Goal: Task Accomplishment & Management: Complete application form

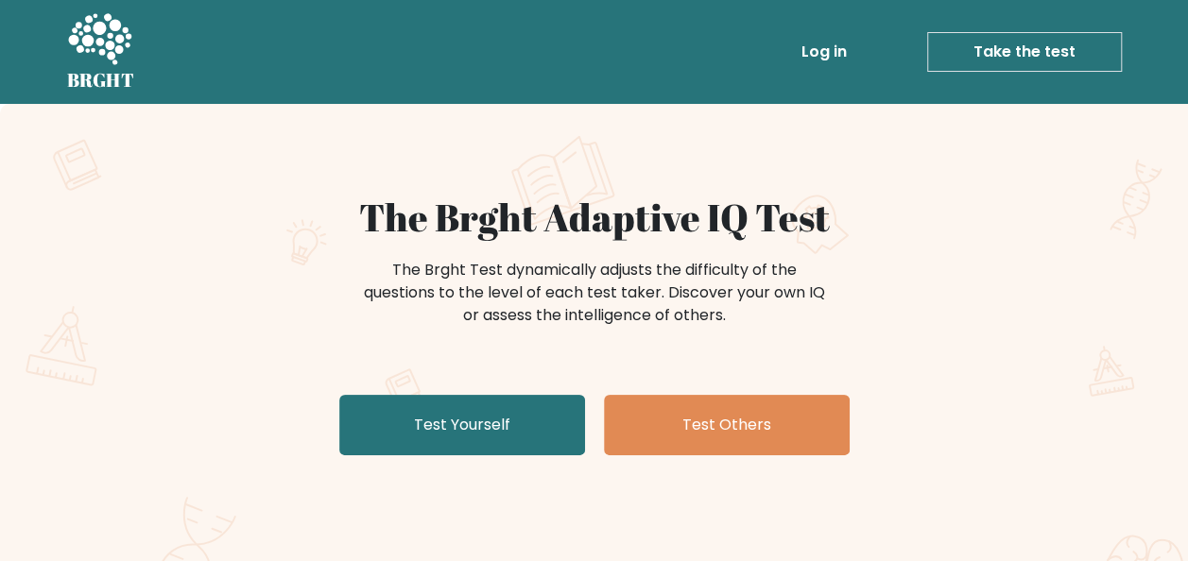
click at [1004, 45] on link "Take the test" at bounding box center [1024, 52] width 195 height 40
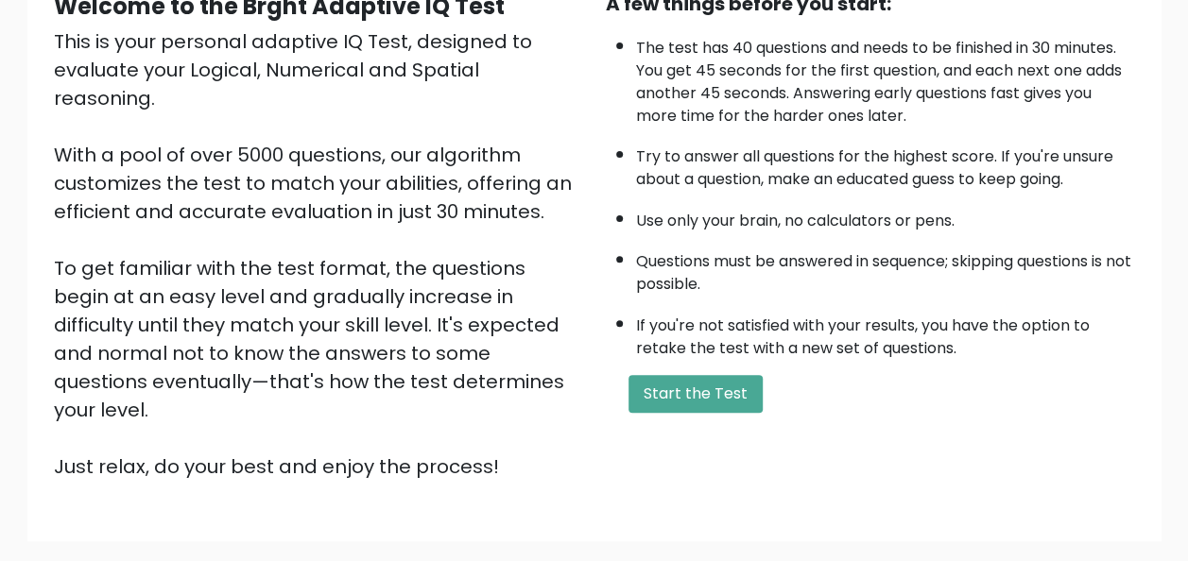
scroll to position [231, 0]
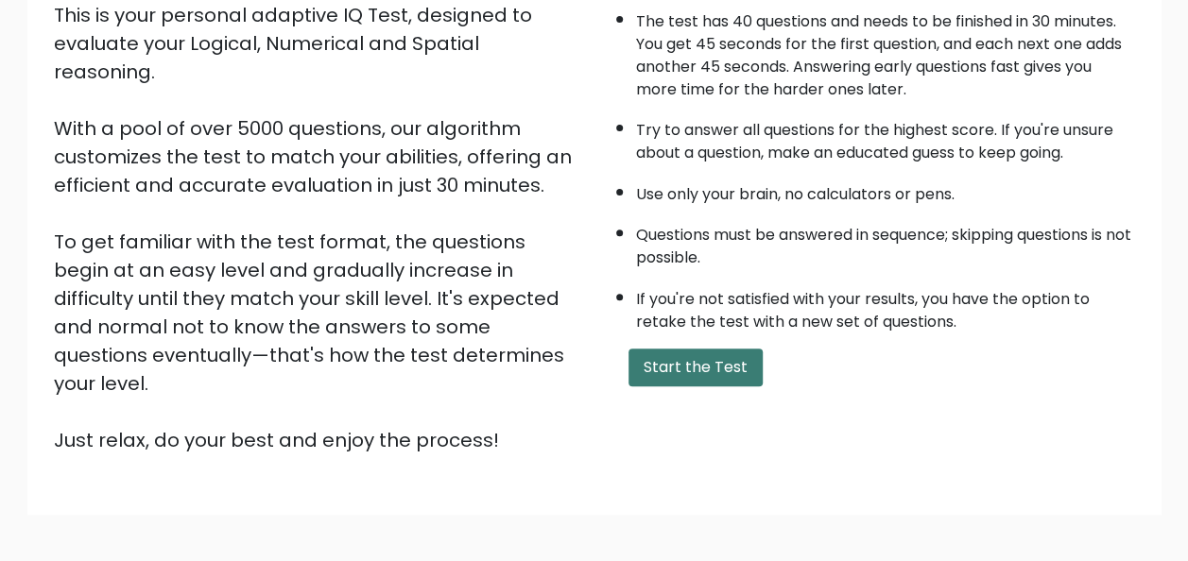
click at [708, 353] on button "Start the Test" at bounding box center [695, 368] width 134 height 38
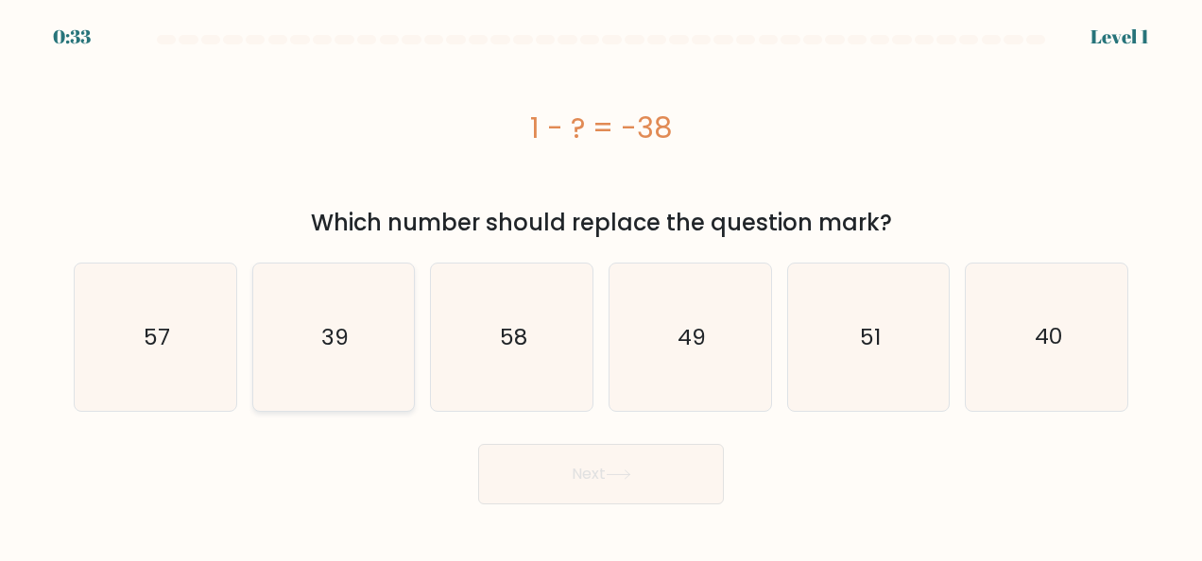
click at [323, 341] on text "39" at bounding box center [334, 337] width 27 height 30
click at [601, 285] on input "b. 39" at bounding box center [601, 283] width 1 height 5
radio input "true"
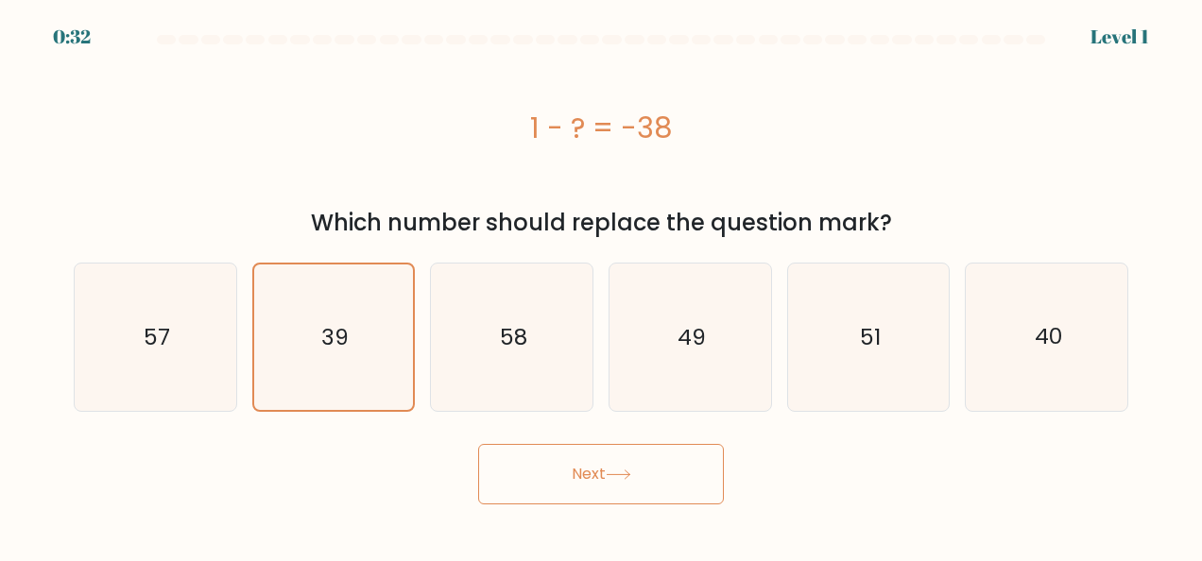
click at [599, 473] on button "Next" at bounding box center [601, 474] width 246 height 60
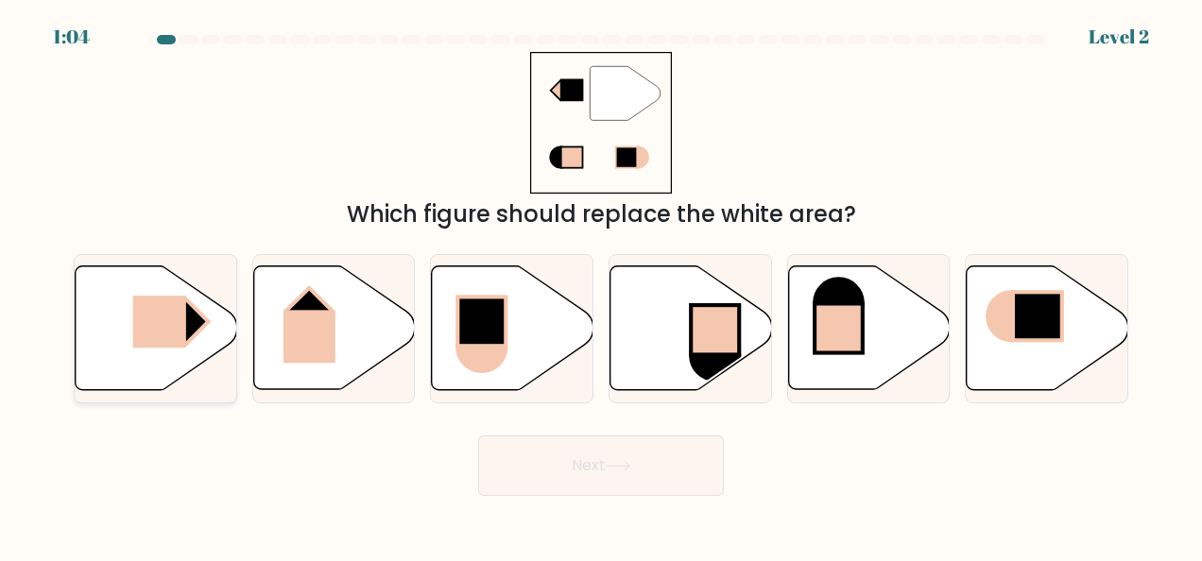
click at [148, 310] on rect at bounding box center [158, 322] width 53 height 52
click at [601, 285] on input "a." at bounding box center [601, 283] width 1 height 5
radio input "true"
click at [519, 451] on button "Next" at bounding box center [601, 466] width 246 height 60
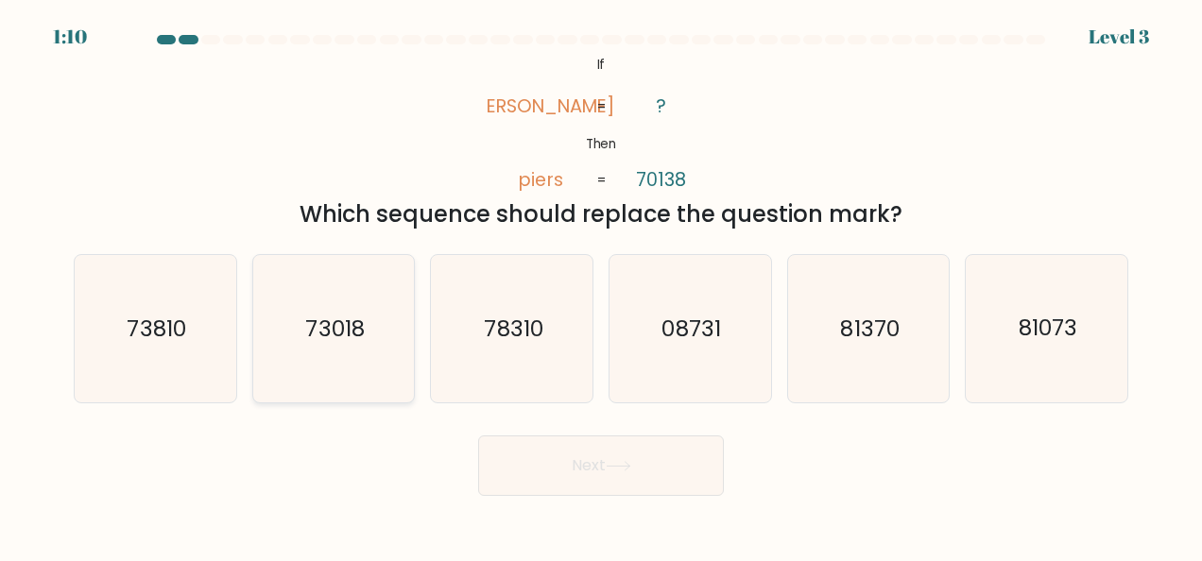
click at [333, 351] on icon "73018" at bounding box center [333, 328] width 147 height 147
click at [601, 285] on input "b. 73018" at bounding box center [601, 283] width 1 height 5
radio input "true"
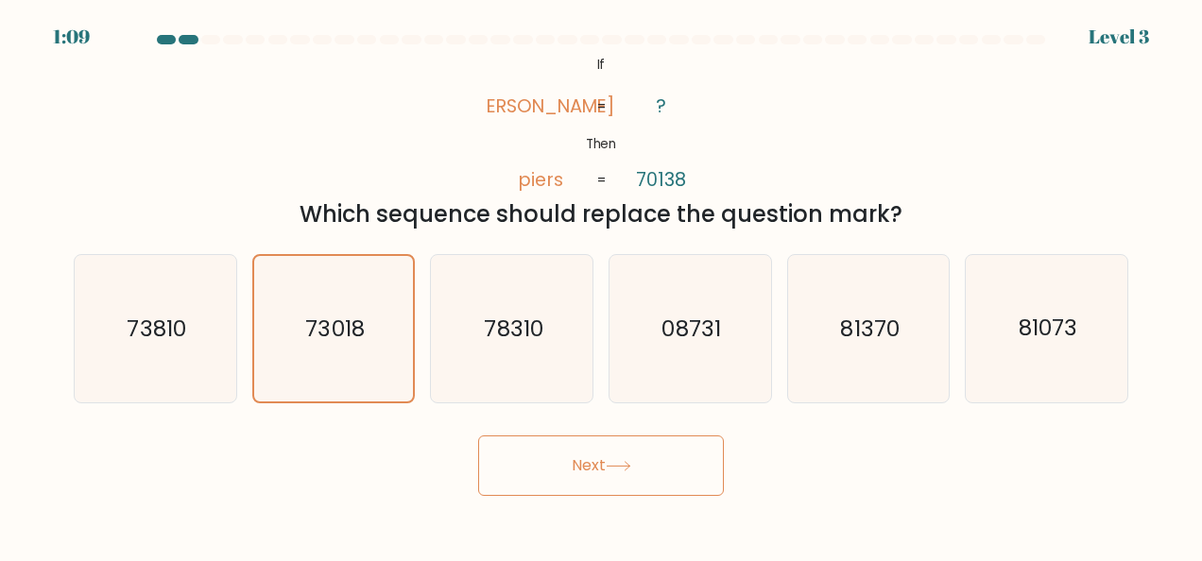
click at [584, 457] on button "Next" at bounding box center [601, 466] width 246 height 60
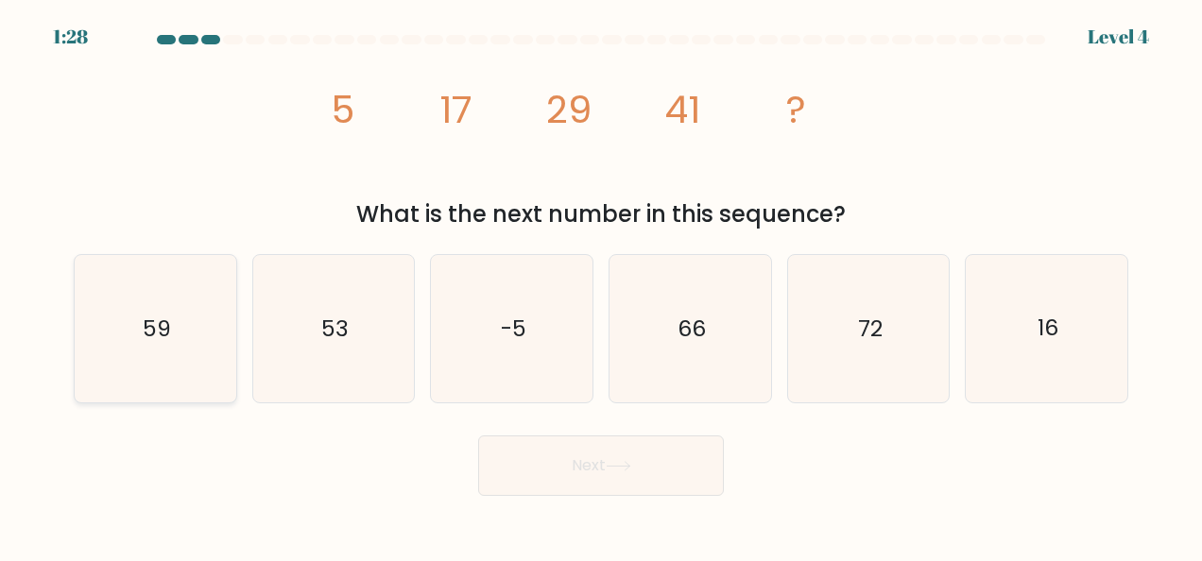
click at [225, 319] on icon "59" at bounding box center [154, 328] width 147 height 147
click at [601, 285] on input "a. 59" at bounding box center [601, 283] width 1 height 5
radio input "true"
click at [689, 451] on button "Next" at bounding box center [601, 466] width 246 height 60
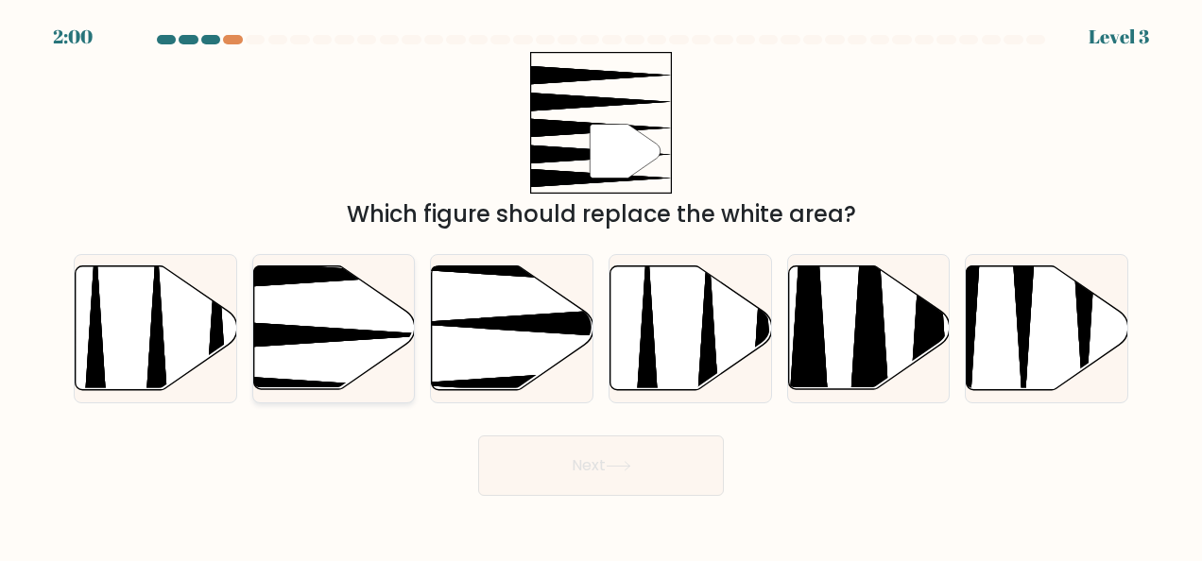
click at [342, 349] on icon at bounding box center [334, 328] width 162 height 124
click at [601, 285] on input "b." at bounding box center [601, 283] width 1 height 5
radio input "true"
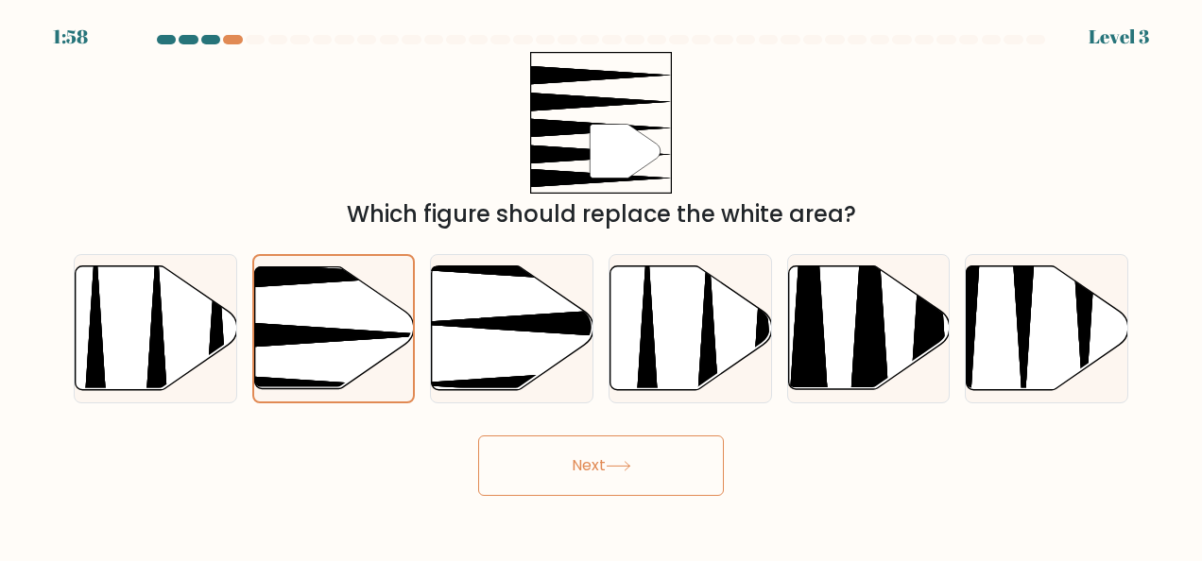
click at [580, 450] on button "Next" at bounding box center [601, 466] width 246 height 60
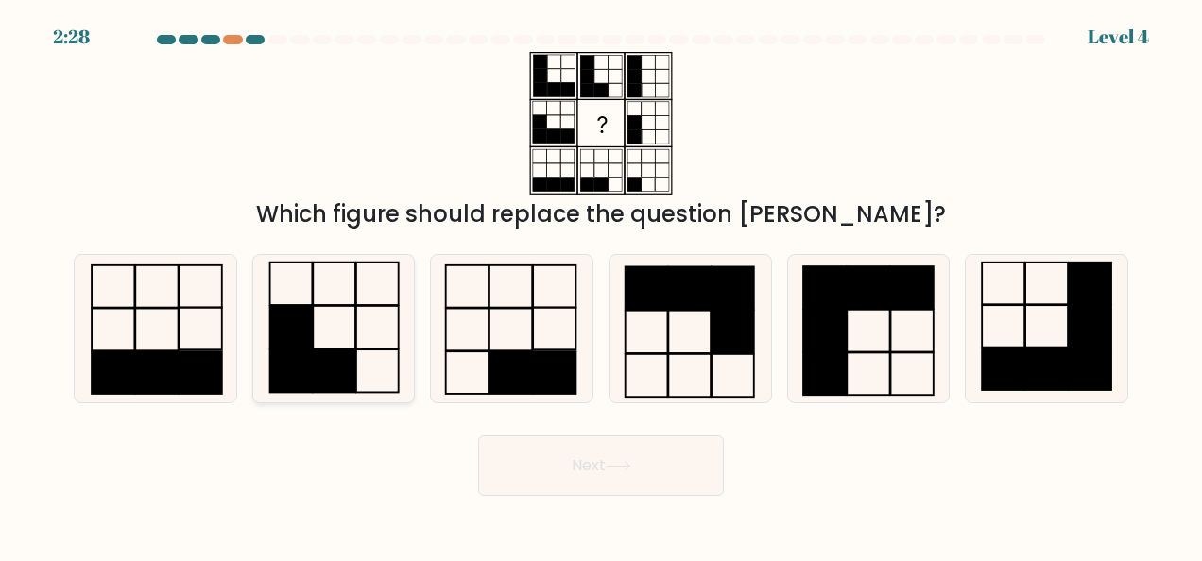
click at [367, 367] on icon at bounding box center [333, 328] width 147 height 147
click at [601, 285] on input "b." at bounding box center [601, 283] width 1 height 5
radio input "true"
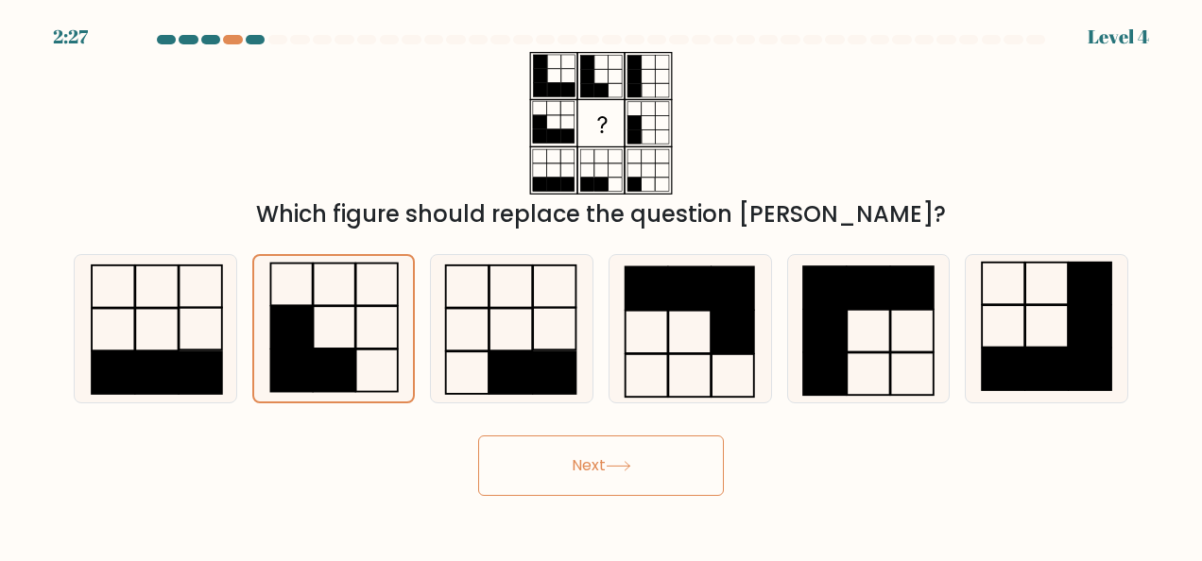
click at [631, 463] on icon at bounding box center [619, 466] width 26 height 10
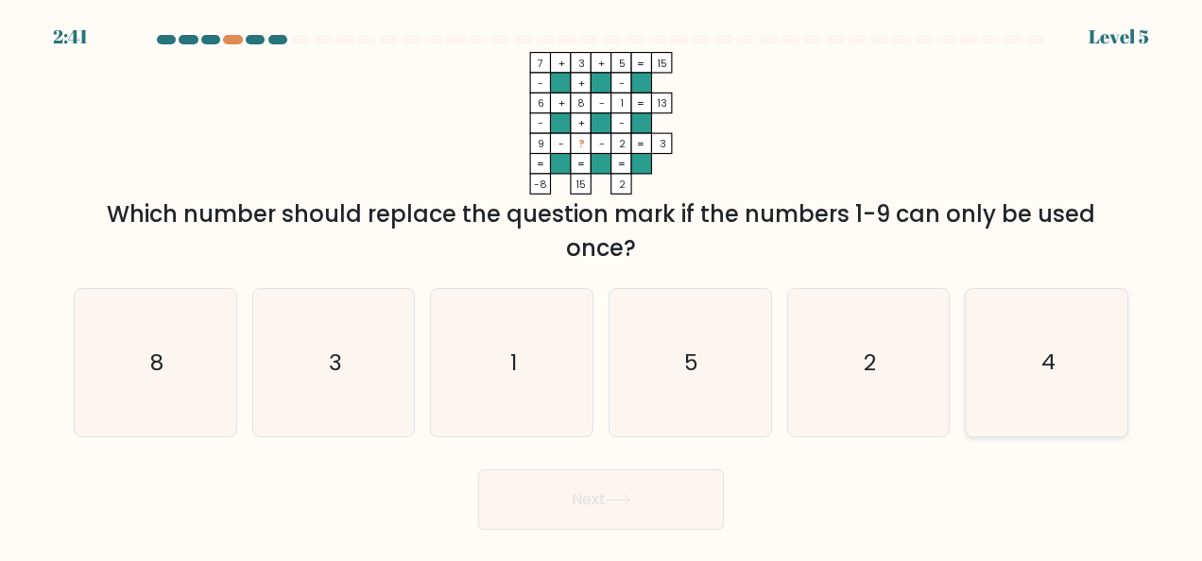
click at [1002, 391] on icon "4" at bounding box center [1046, 362] width 147 height 147
click at [602, 285] on input "f. 4" at bounding box center [601, 283] width 1 height 5
radio input "true"
click at [584, 502] on button "Next" at bounding box center [601, 500] width 246 height 60
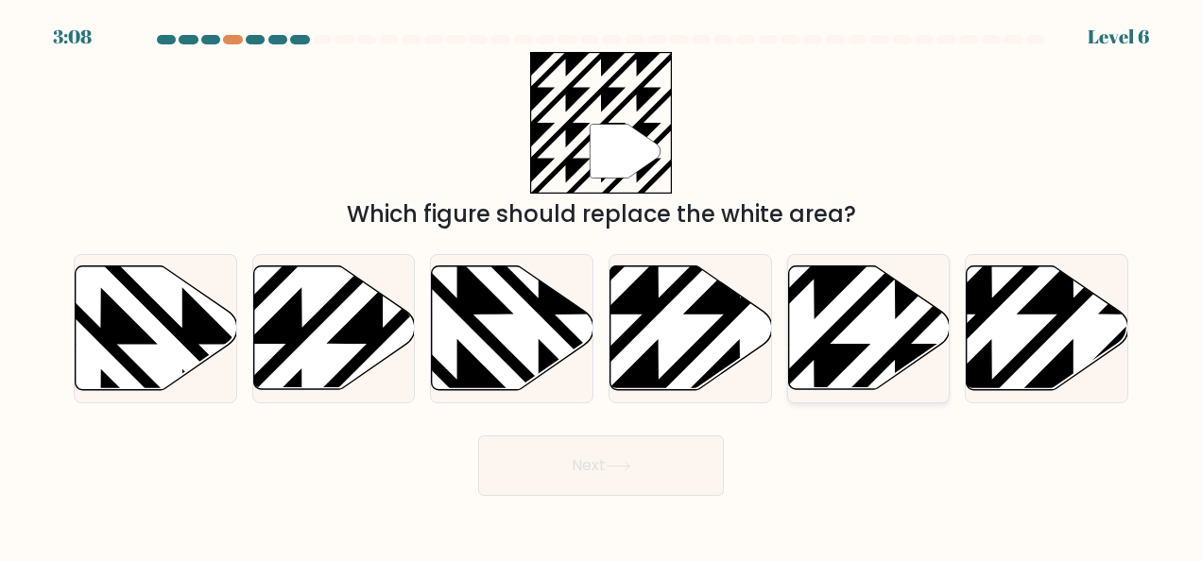
click at [838, 354] on icon at bounding box center [813, 262] width 325 height 325
click at [602, 285] on input "e." at bounding box center [601, 283] width 1 height 5
radio input "true"
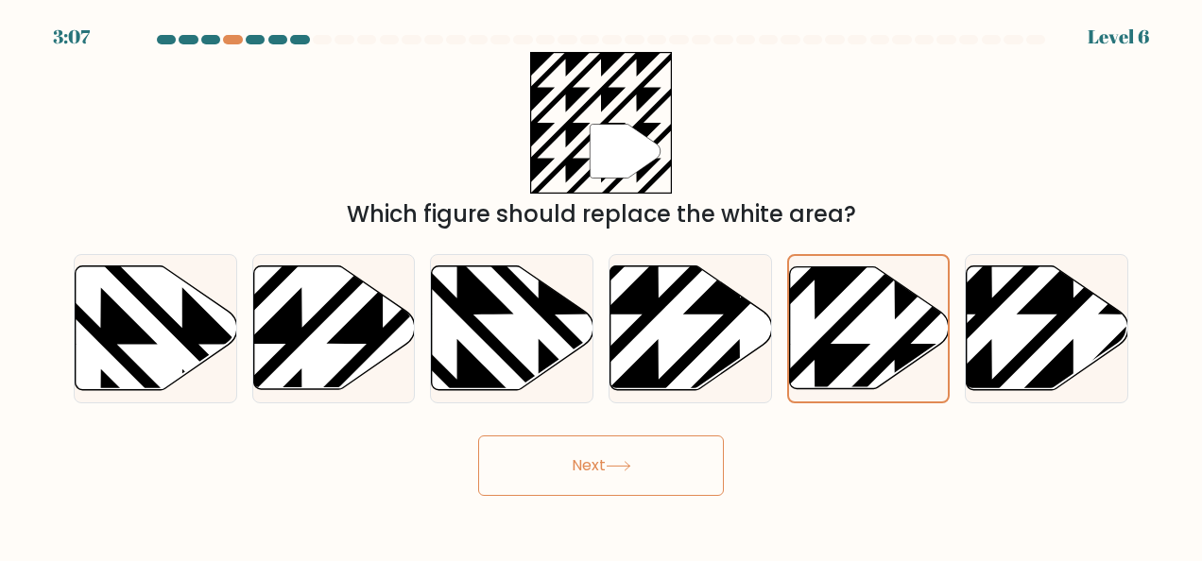
click at [605, 463] on button "Next" at bounding box center [601, 466] width 246 height 60
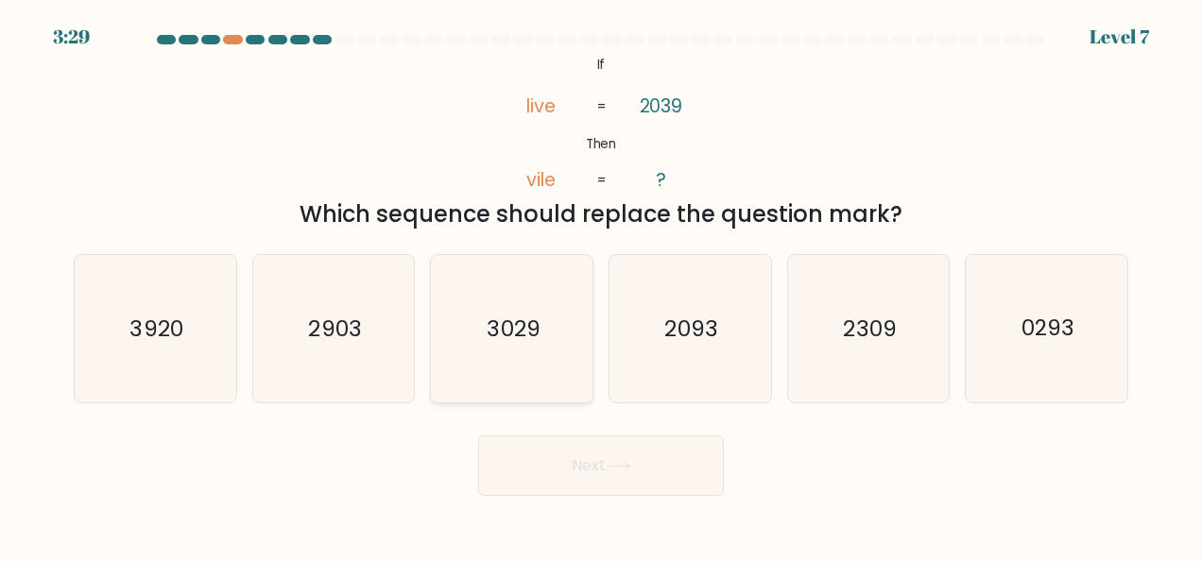
click at [498, 323] on text "3029" at bounding box center [513, 329] width 53 height 30
click at [601, 285] on input "c. 3029" at bounding box center [601, 283] width 1 height 5
radio input "true"
click at [675, 447] on button "Next" at bounding box center [601, 466] width 246 height 60
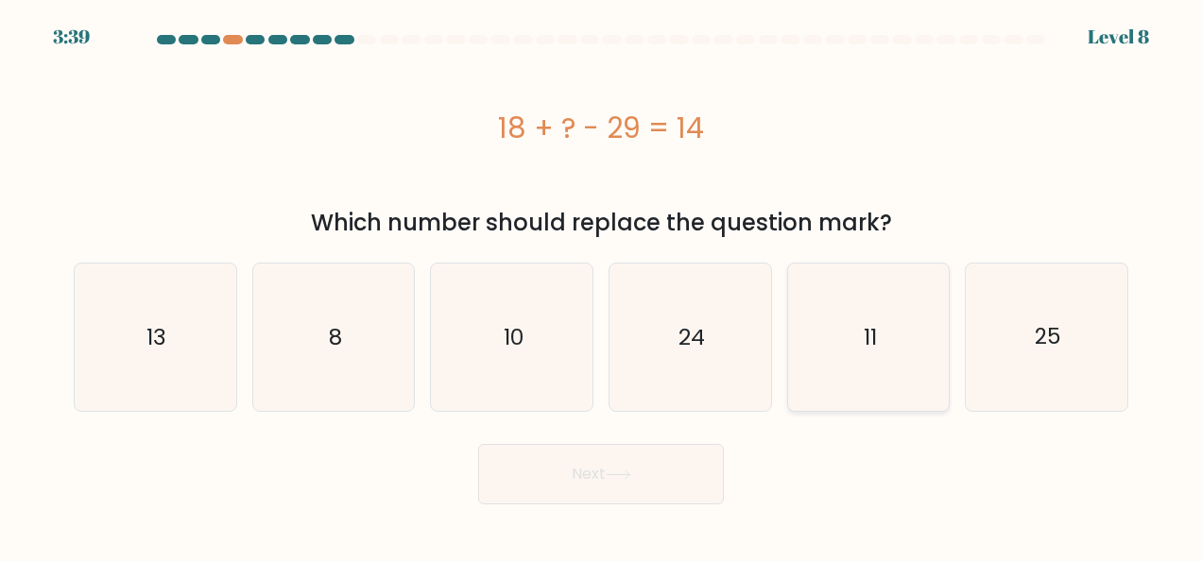
click at [859, 306] on icon "11" at bounding box center [868, 337] width 147 height 147
click at [602, 285] on input "e. 11" at bounding box center [601, 283] width 1 height 5
radio input "true"
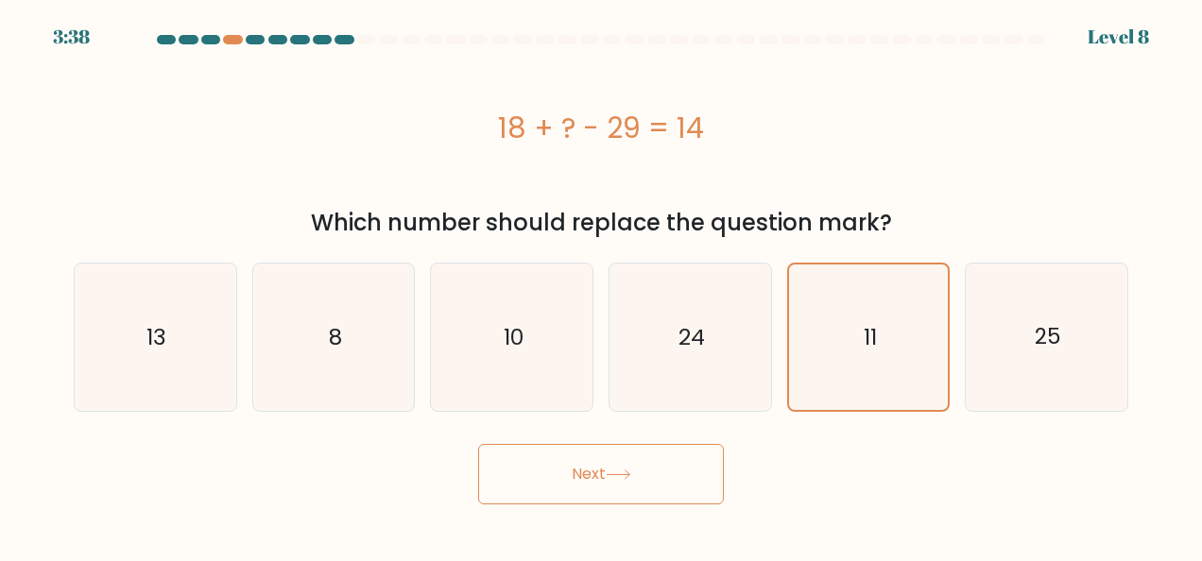
click at [689, 454] on button "Next" at bounding box center [601, 474] width 246 height 60
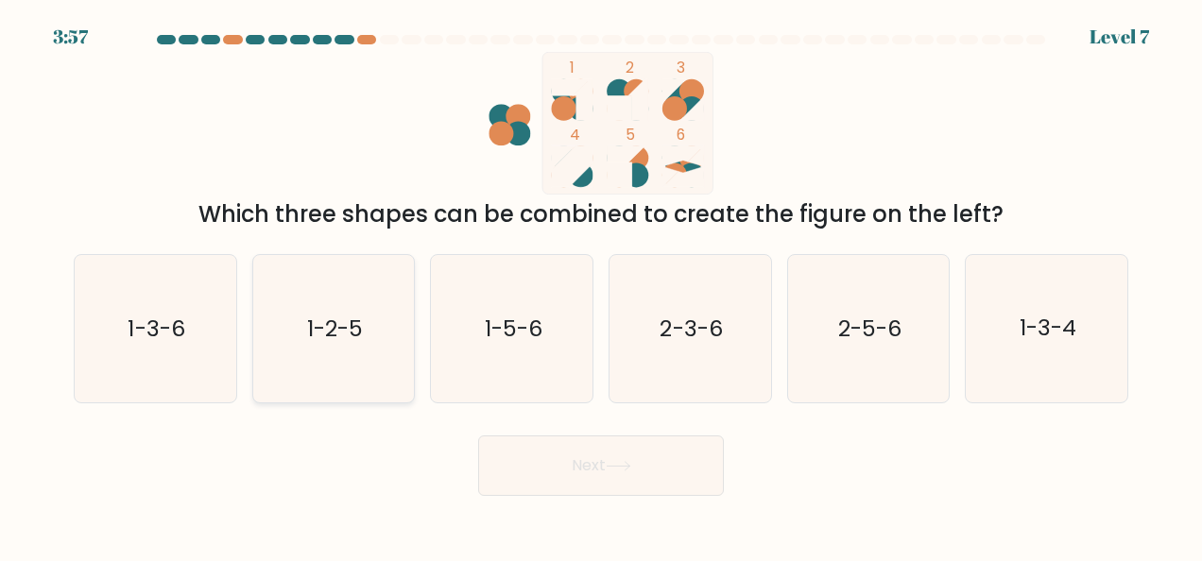
click at [338, 333] on text "1-2-5" at bounding box center [335, 329] width 56 height 30
click at [601, 285] on input "b. 1-2-5" at bounding box center [601, 283] width 1 height 5
radio input "true"
click at [568, 484] on button "Next" at bounding box center [601, 466] width 246 height 60
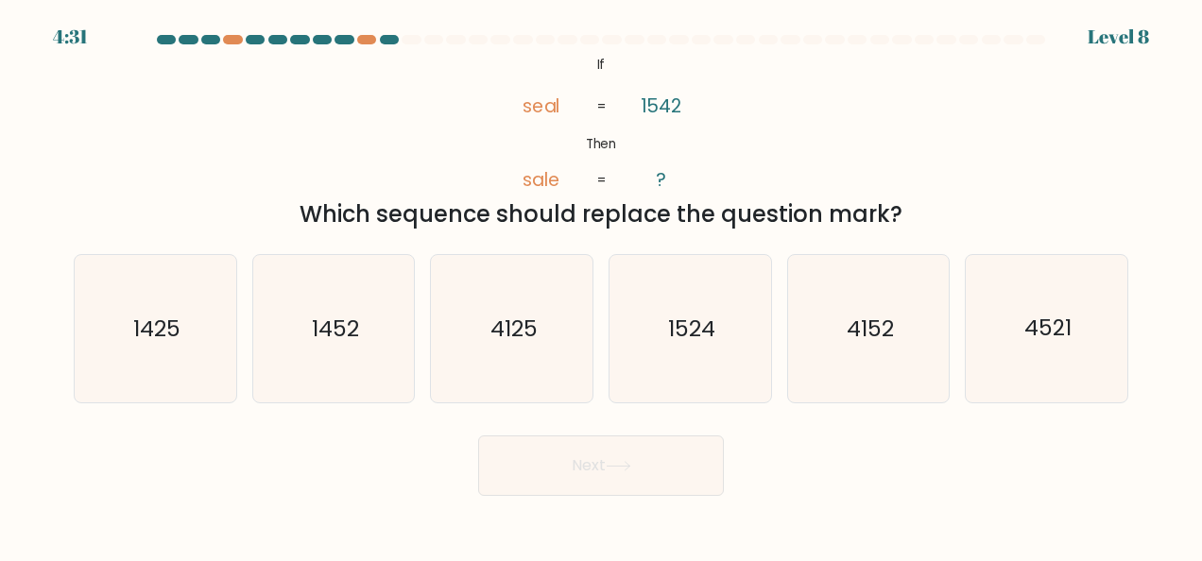
click at [568, 484] on button "Next" at bounding box center [601, 466] width 246 height 60
click at [174, 334] on text "1425" at bounding box center [156, 329] width 47 height 30
click at [601, 285] on input "a. 1425" at bounding box center [601, 283] width 1 height 5
radio input "true"
click at [624, 442] on button "Next" at bounding box center [601, 466] width 246 height 60
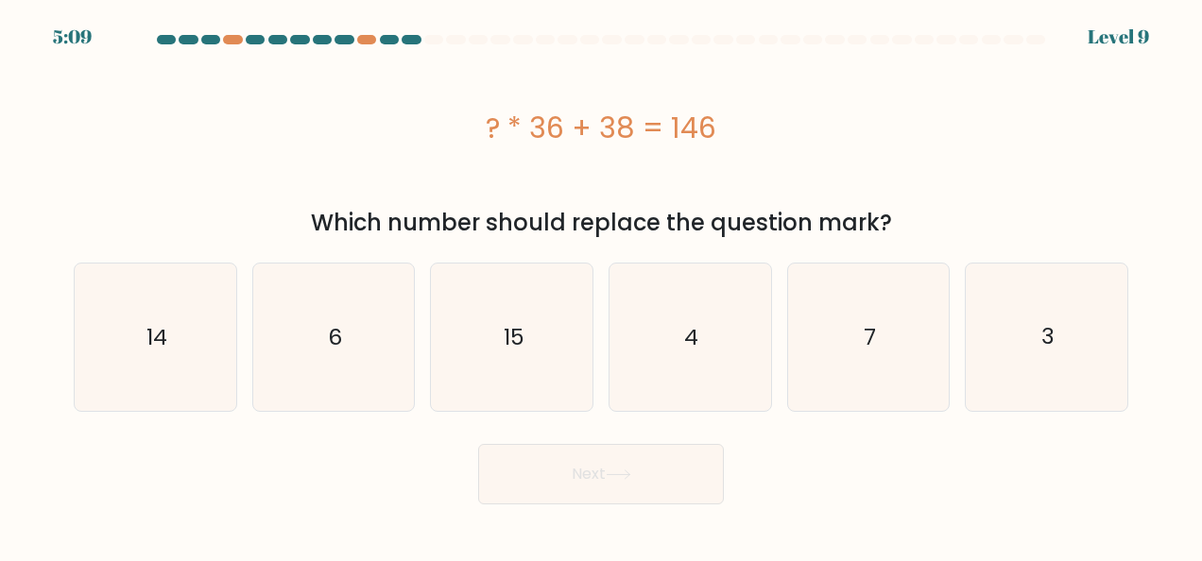
click at [628, 457] on button "Next" at bounding box center [601, 474] width 246 height 60
click at [1040, 327] on icon "3" at bounding box center [1046, 337] width 147 height 147
click at [602, 285] on input "f. 3" at bounding box center [601, 283] width 1 height 5
radio input "true"
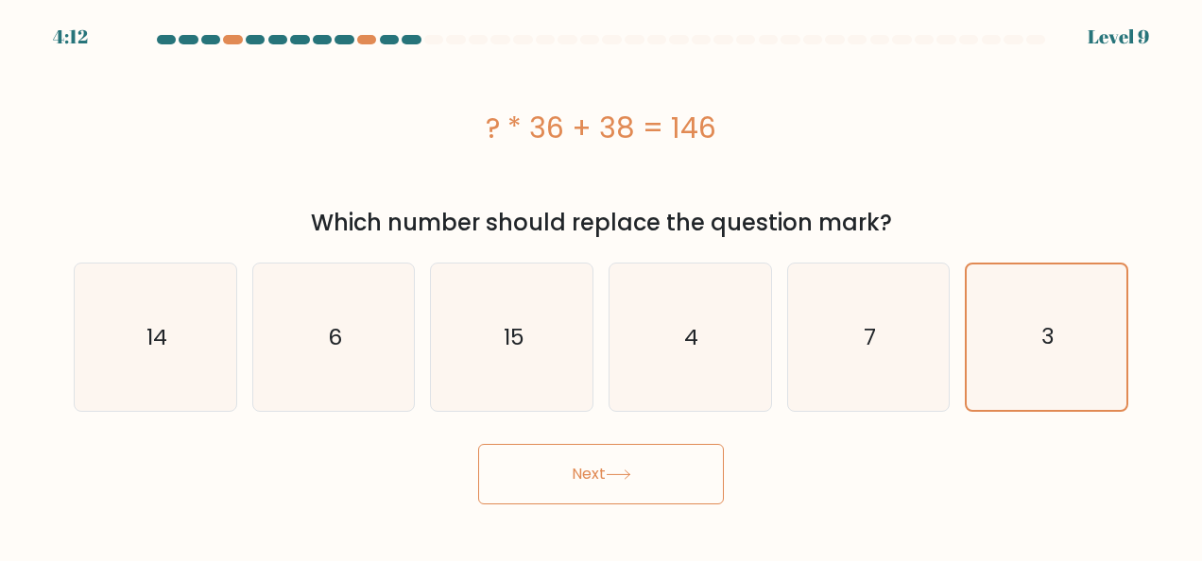
click at [585, 500] on button "Next" at bounding box center [601, 474] width 246 height 60
click at [588, 486] on button "Next" at bounding box center [601, 474] width 246 height 60
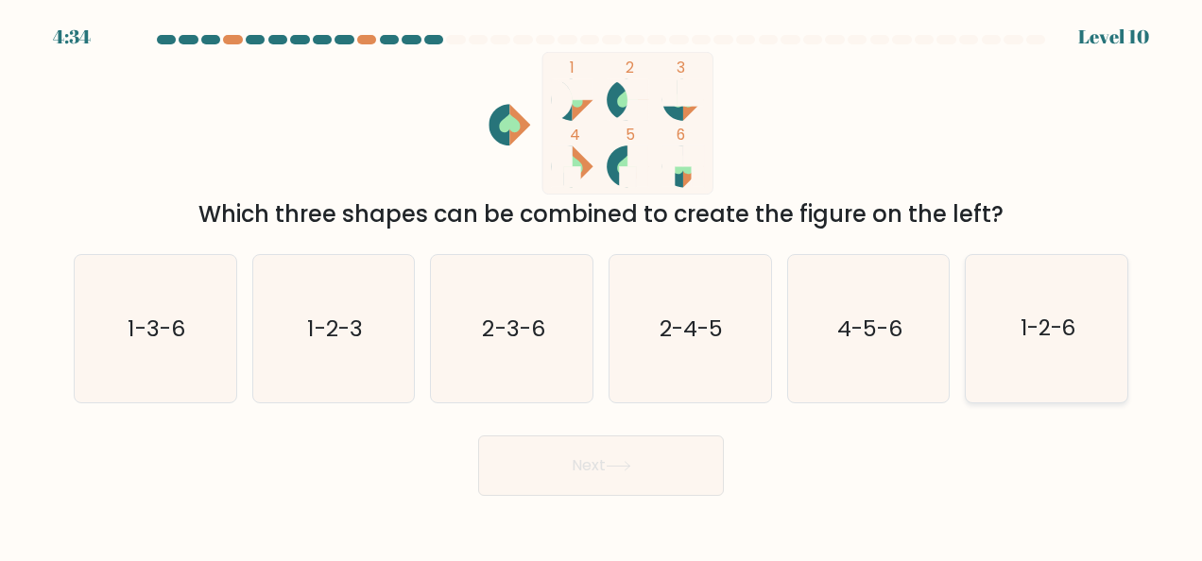
click at [1035, 361] on icon "1-2-6" at bounding box center [1046, 328] width 147 height 147
click at [602, 285] on input "f. 1-2-6" at bounding box center [601, 283] width 1 height 5
radio input "true"
click at [627, 463] on icon at bounding box center [619, 466] width 26 height 10
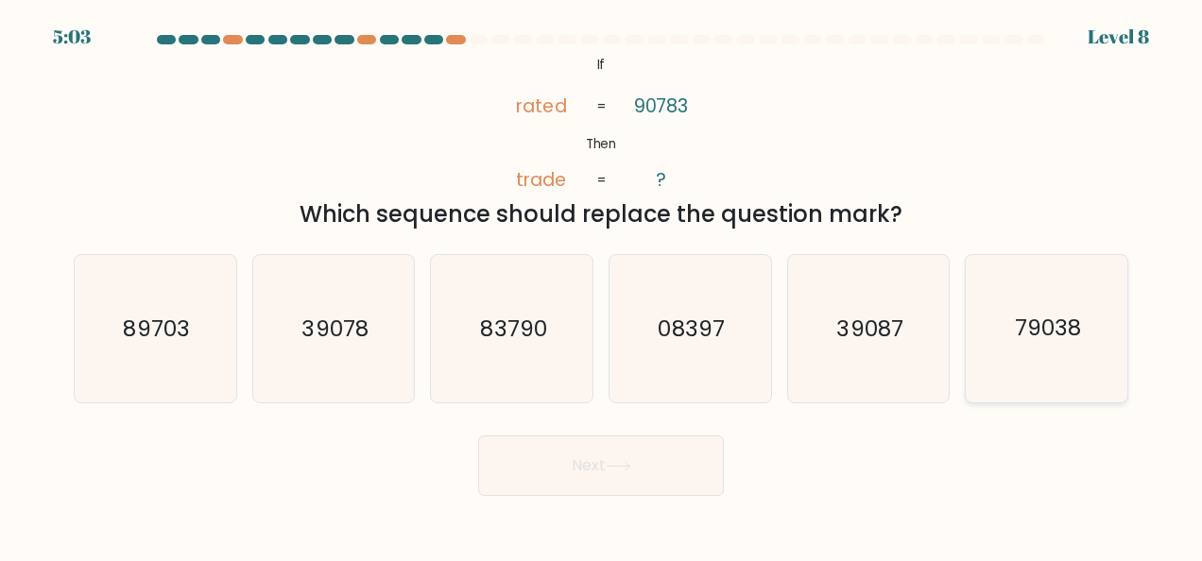
click at [1003, 342] on icon "79038" at bounding box center [1046, 328] width 147 height 147
click at [602, 285] on input "f. 79038" at bounding box center [601, 283] width 1 height 5
radio input "true"
click at [602, 457] on button "Next" at bounding box center [601, 466] width 246 height 60
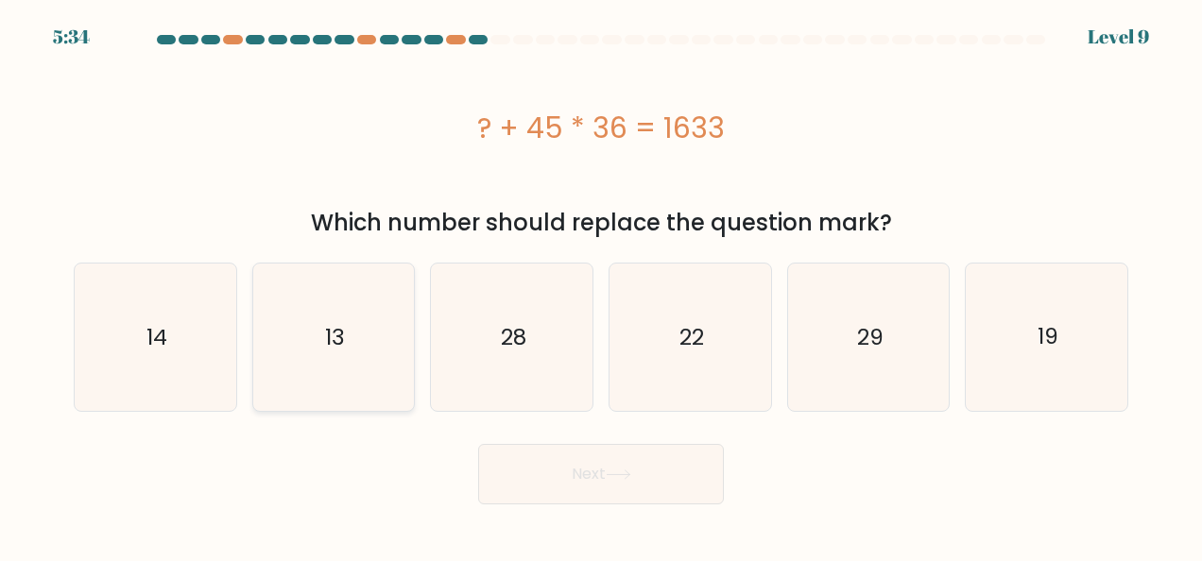
click at [326, 309] on icon "13" at bounding box center [333, 337] width 147 height 147
click at [601, 285] on input "b. 13" at bounding box center [601, 283] width 1 height 5
radio input "true"
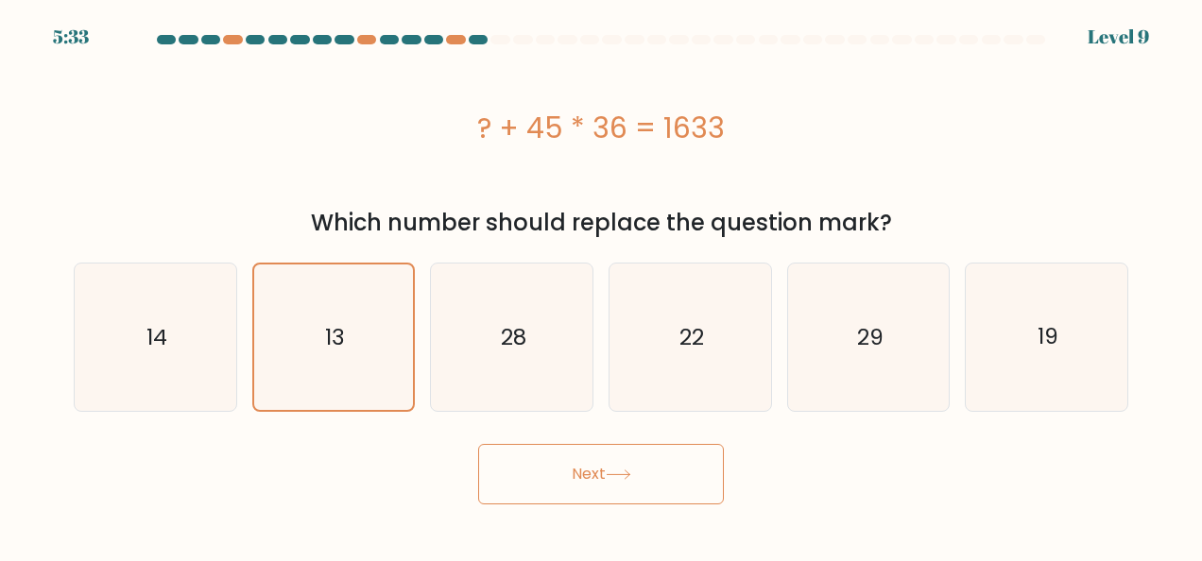
click at [624, 484] on button "Next" at bounding box center [601, 474] width 246 height 60
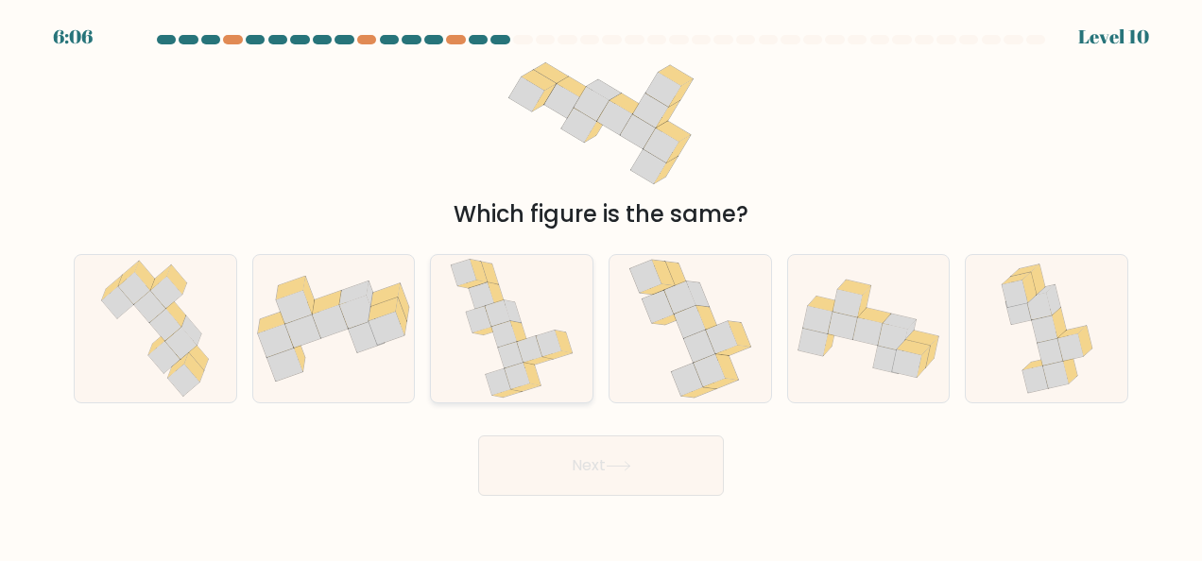
click at [522, 342] on icon at bounding box center [530, 349] width 26 height 26
click at [601, 285] on input "c." at bounding box center [601, 283] width 1 height 5
radio input "true"
click at [678, 464] on button "Next" at bounding box center [601, 466] width 246 height 60
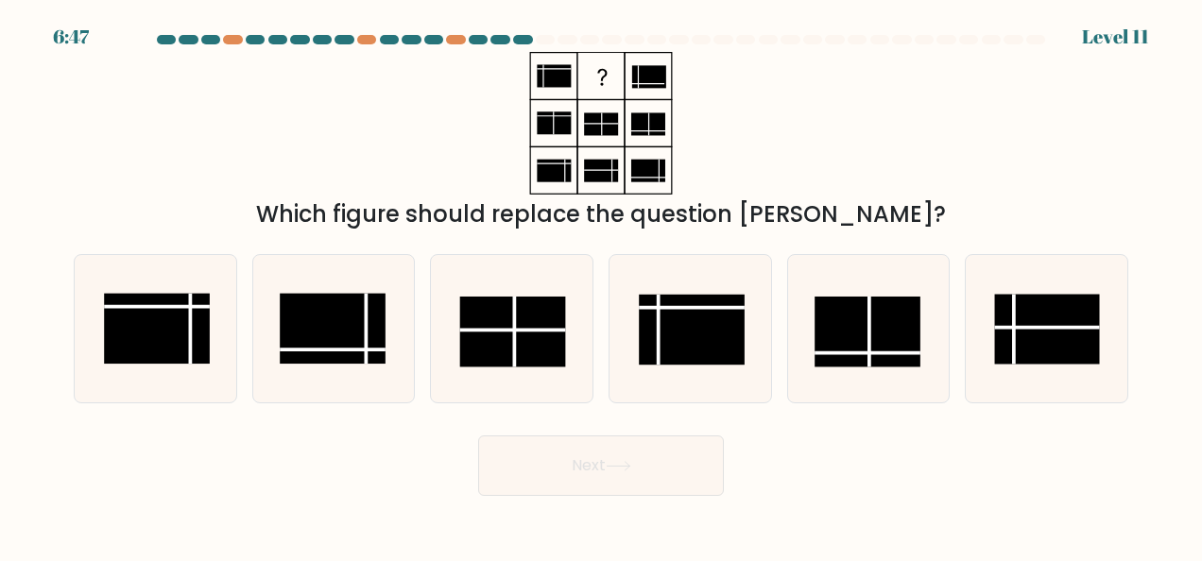
click at [678, 464] on button "Next" at bounding box center [601, 466] width 246 height 60
click at [862, 142] on div "Which figure should replace the question mark?" at bounding box center [600, 142] width 1077 height 180
click at [860, 330] on rect at bounding box center [866, 332] width 105 height 70
click at [602, 285] on input "e." at bounding box center [601, 283] width 1 height 5
radio input "true"
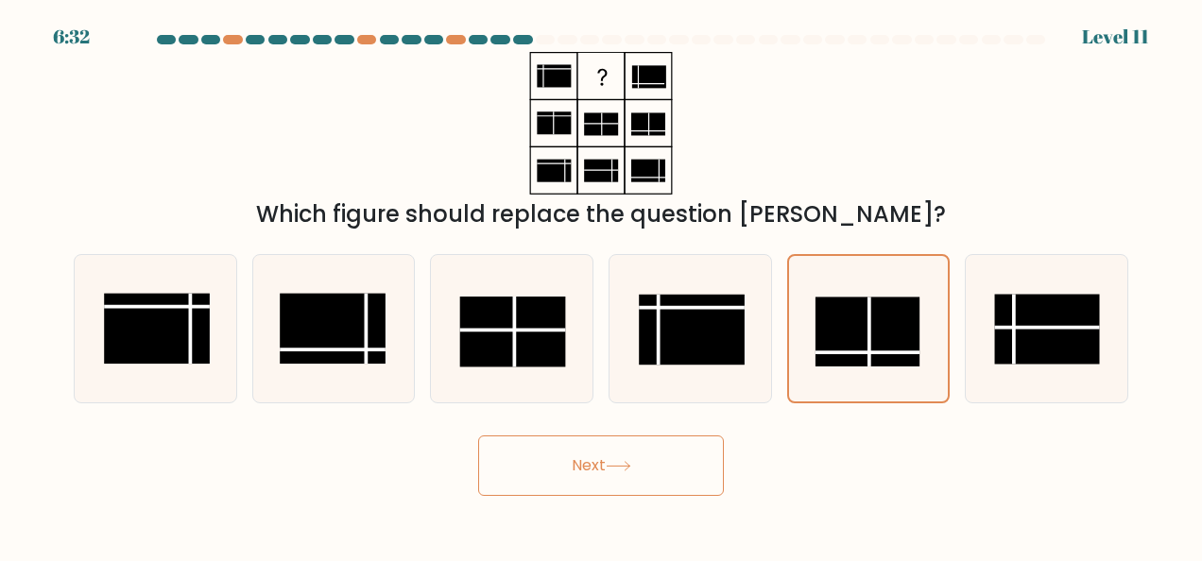
click at [558, 456] on button "Next" at bounding box center [601, 466] width 246 height 60
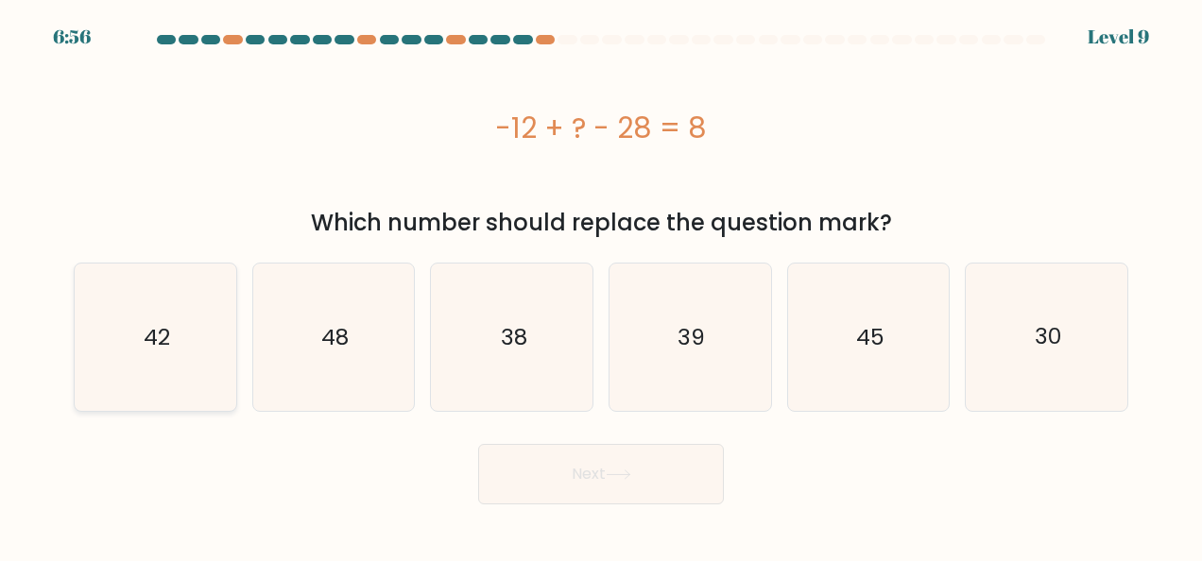
click at [193, 330] on icon "42" at bounding box center [154, 337] width 147 height 147
click at [601, 285] on input "a. 42" at bounding box center [601, 283] width 1 height 5
radio input "true"
click at [640, 476] on button "Next" at bounding box center [601, 474] width 246 height 60
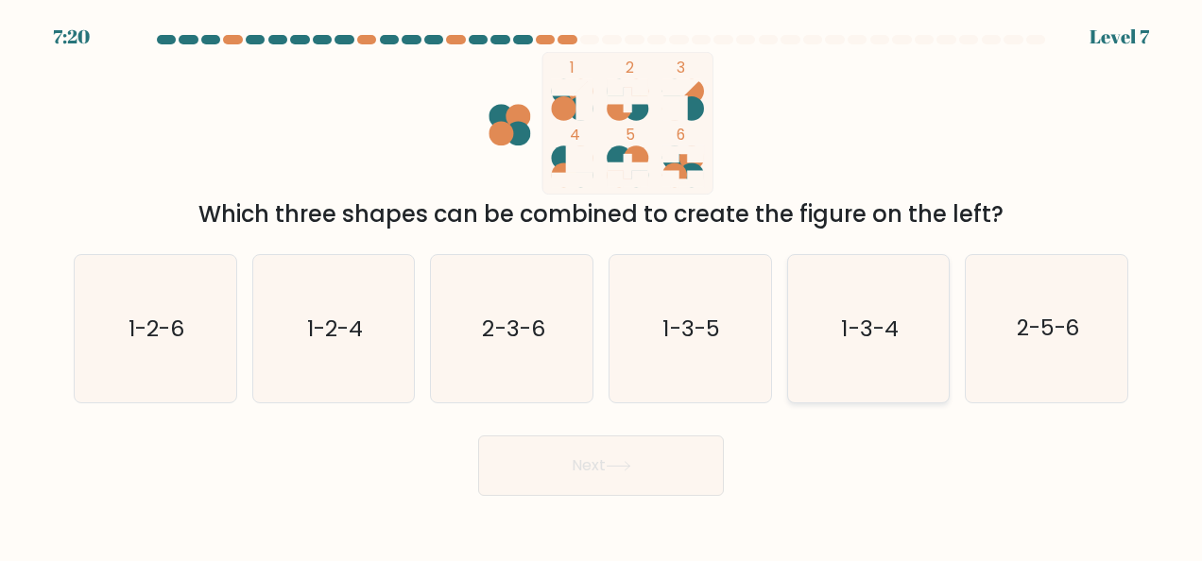
click at [852, 343] on text "1-3-4" at bounding box center [870, 329] width 57 height 30
click at [602, 285] on input "e. 1-3-4" at bounding box center [601, 283] width 1 height 5
radio input "true"
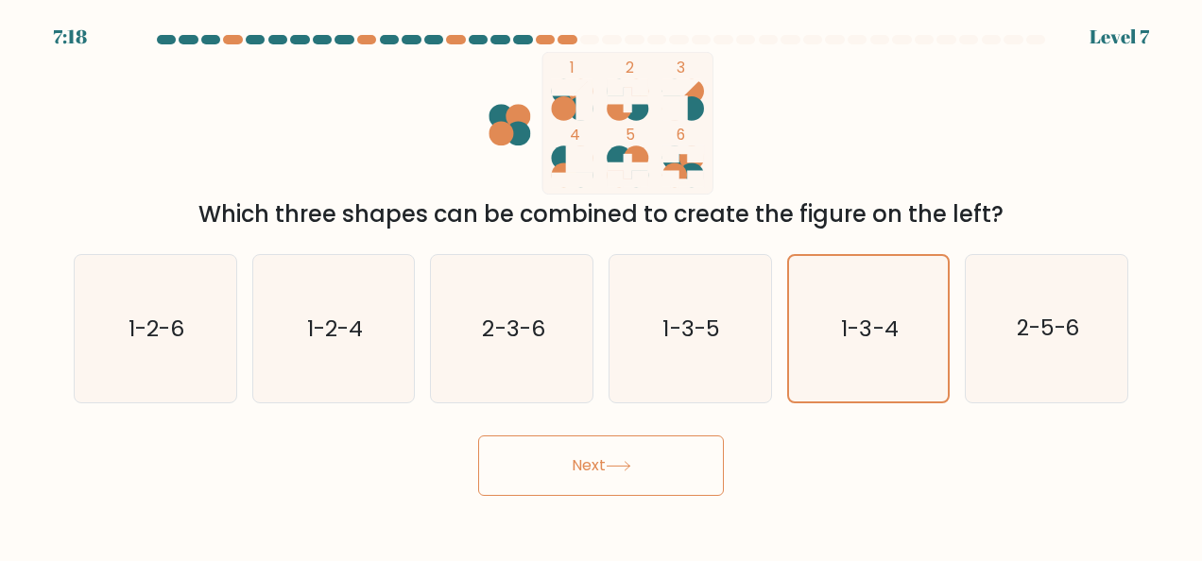
click at [594, 474] on button "Next" at bounding box center [601, 466] width 246 height 60
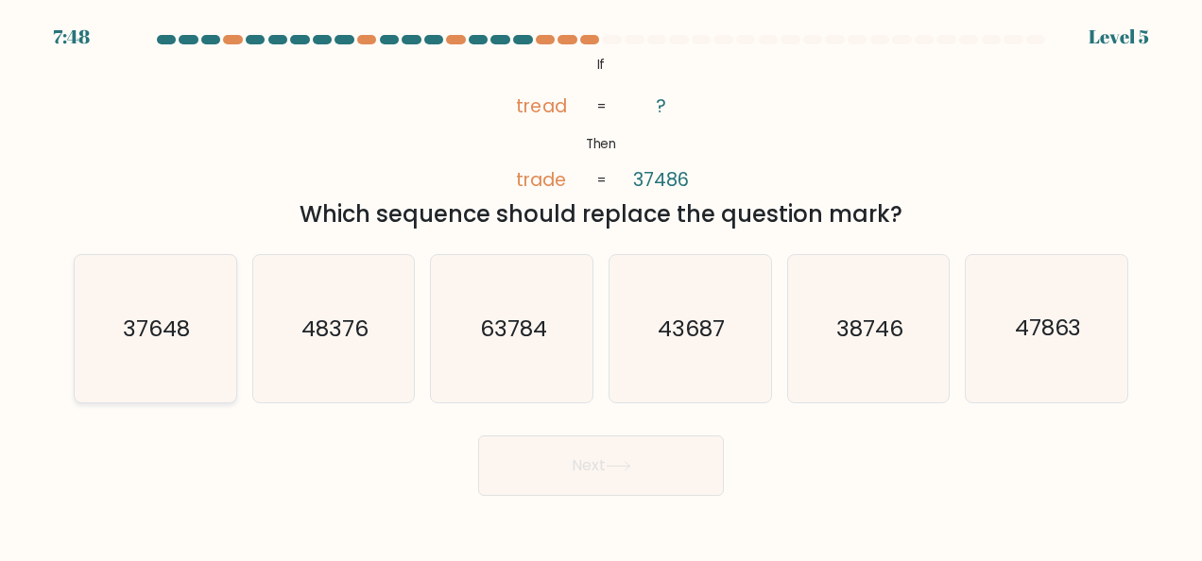
click at [136, 344] on icon "37648" at bounding box center [154, 328] width 147 height 147
click at [601, 285] on input "a. 37648" at bounding box center [601, 283] width 1 height 5
radio input "true"
click at [642, 471] on button "Next" at bounding box center [601, 466] width 246 height 60
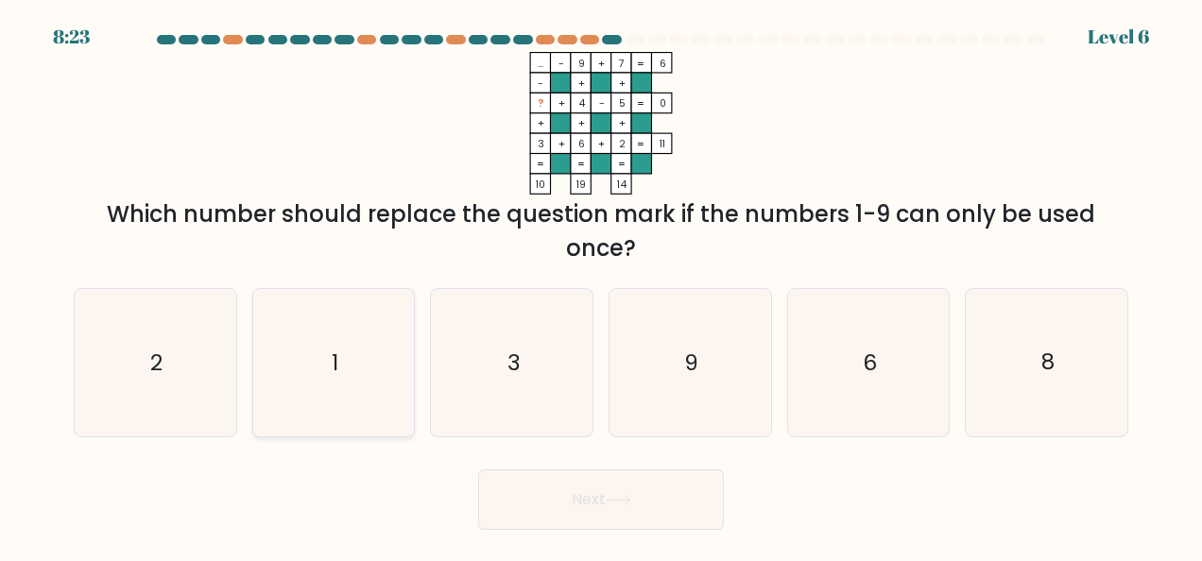
click at [355, 355] on icon "1" at bounding box center [333, 362] width 147 height 147
click at [601, 285] on input "b. 1" at bounding box center [601, 283] width 1 height 5
radio input "true"
click at [648, 496] on button "Next" at bounding box center [601, 500] width 246 height 60
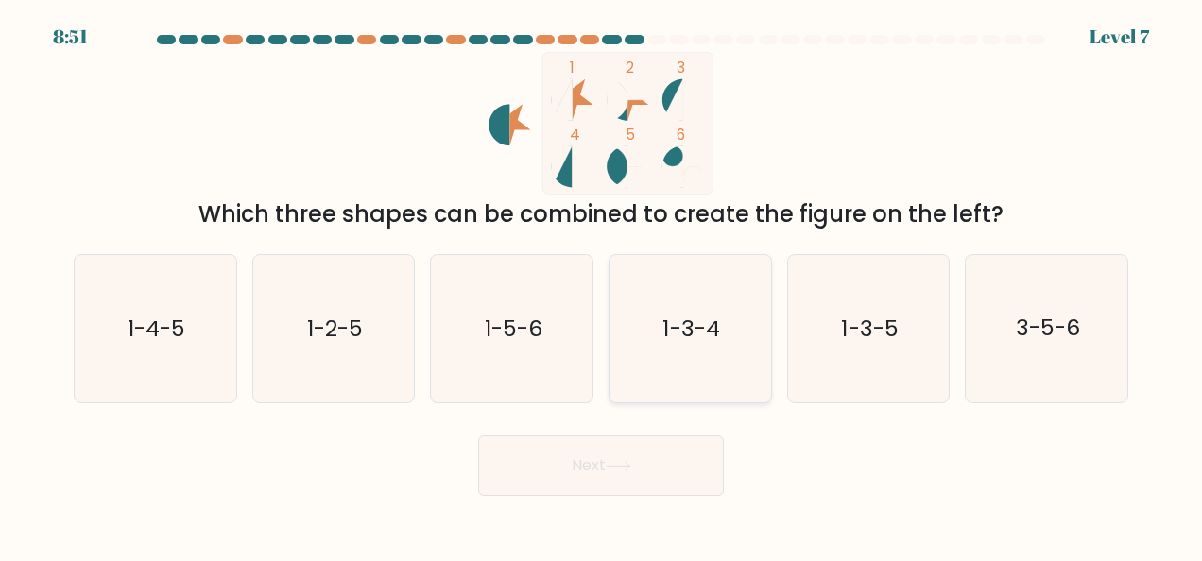
click at [720, 358] on icon "1-3-4" at bounding box center [689, 328] width 147 height 147
click at [602, 285] on input "d. 1-3-4" at bounding box center [601, 283] width 1 height 5
radio input "true"
click at [646, 455] on button "Next" at bounding box center [601, 466] width 246 height 60
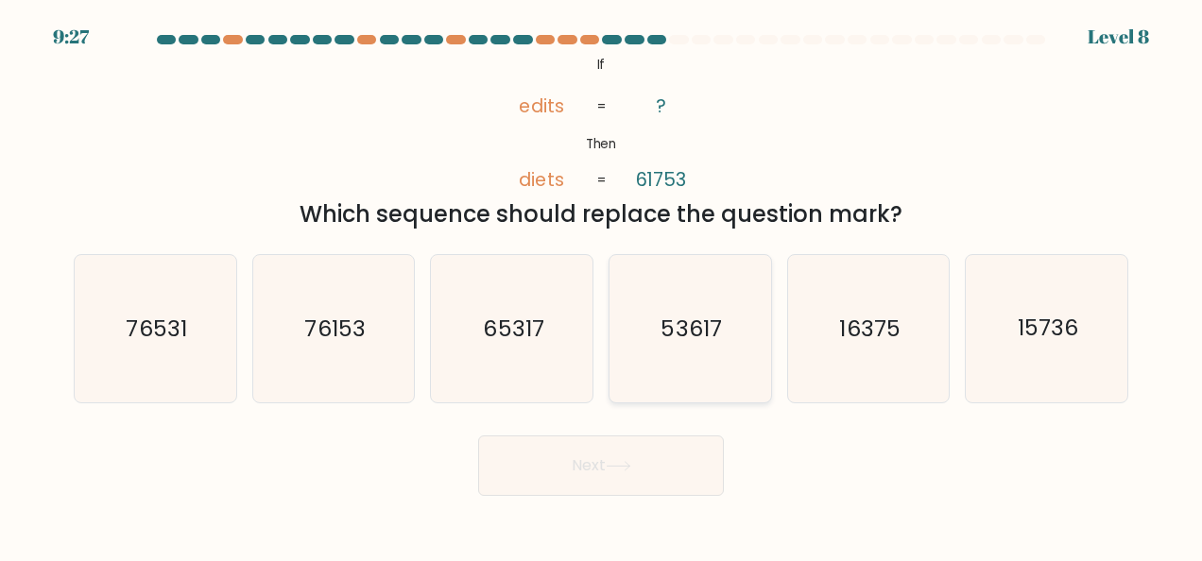
click at [659, 287] on icon "53617" at bounding box center [689, 328] width 147 height 147
click at [602, 285] on input "d. 53617" at bounding box center [601, 283] width 1 height 5
radio input "true"
click at [599, 475] on button "Next" at bounding box center [601, 466] width 246 height 60
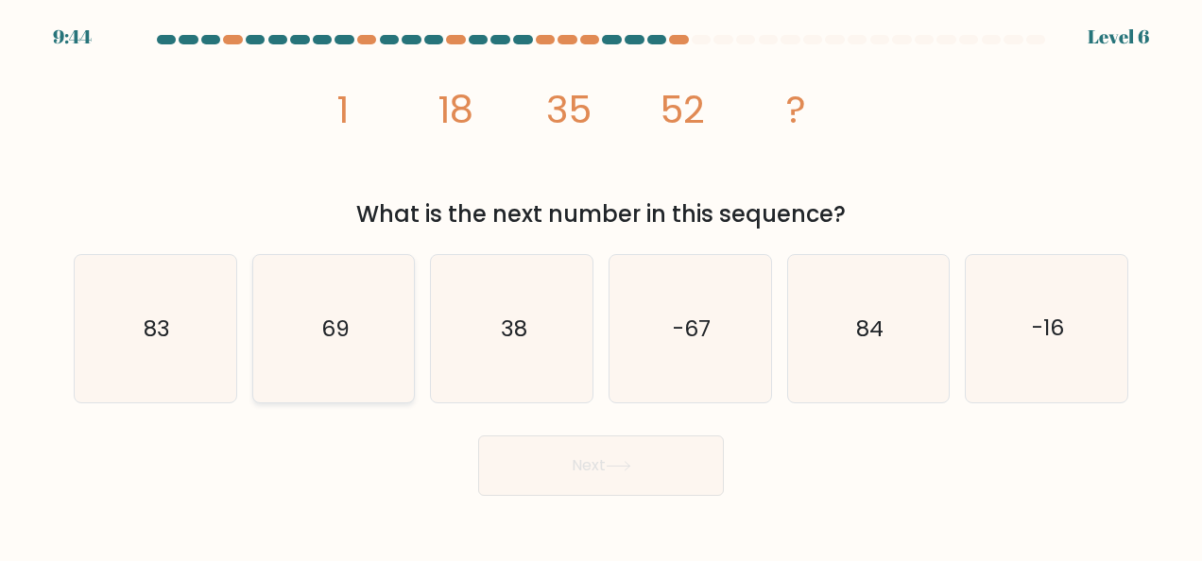
click at [350, 315] on icon "69" at bounding box center [333, 328] width 147 height 147
click at [601, 285] on input "b. 69" at bounding box center [601, 283] width 1 height 5
radio input "true"
click at [623, 459] on button "Next" at bounding box center [601, 466] width 246 height 60
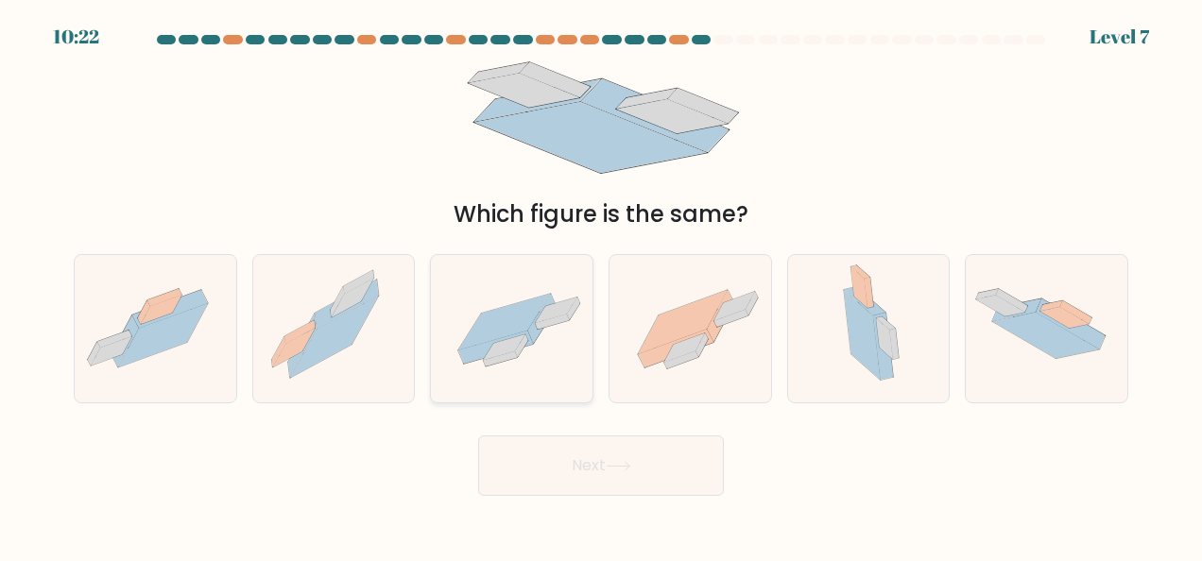
click at [493, 330] on icon at bounding box center [504, 322] width 92 height 56
click at [601, 285] on input "c." at bounding box center [601, 283] width 1 height 5
radio input "true"
click at [679, 465] on button "Next" at bounding box center [601, 466] width 246 height 60
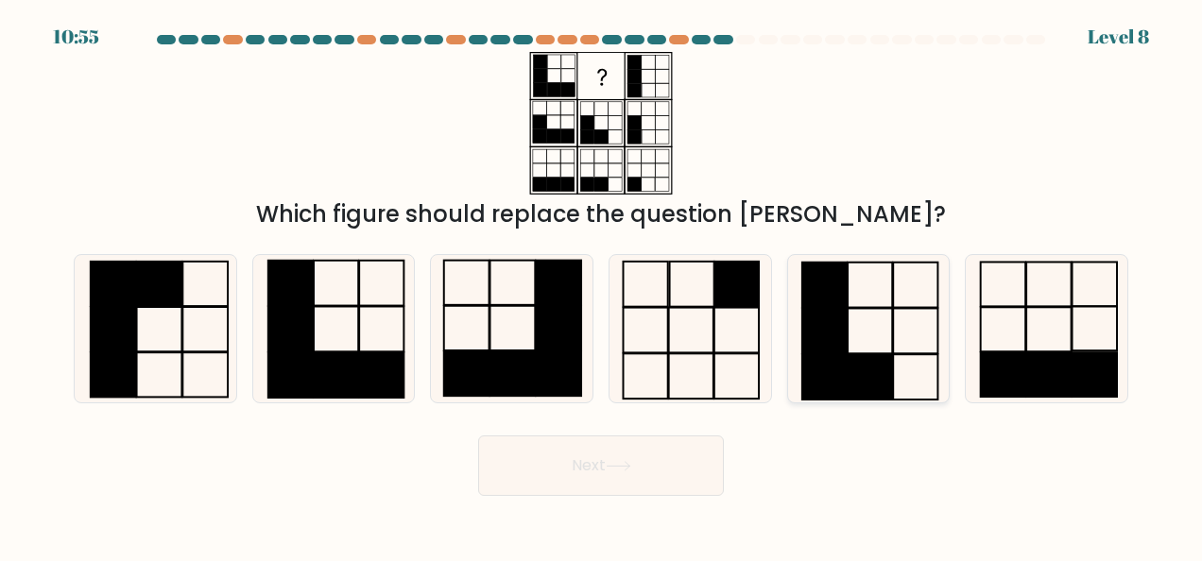
click at [860, 382] on rect at bounding box center [870, 376] width 44 height 45
click at [602, 285] on input "e." at bounding box center [601, 283] width 1 height 5
radio input "true"
click at [642, 448] on button "Next" at bounding box center [601, 466] width 246 height 60
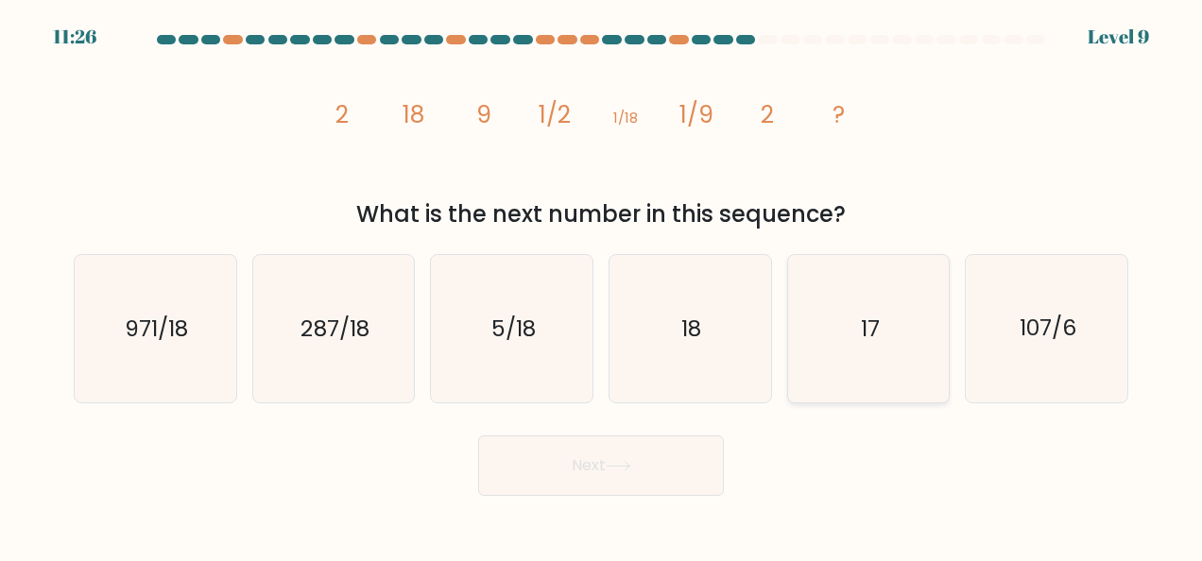
click at [848, 346] on icon "17" at bounding box center [868, 328] width 147 height 147
click at [602, 285] on input "e. 17" at bounding box center [601, 283] width 1 height 5
radio input "true"
click at [618, 459] on button "Next" at bounding box center [601, 466] width 246 height 60
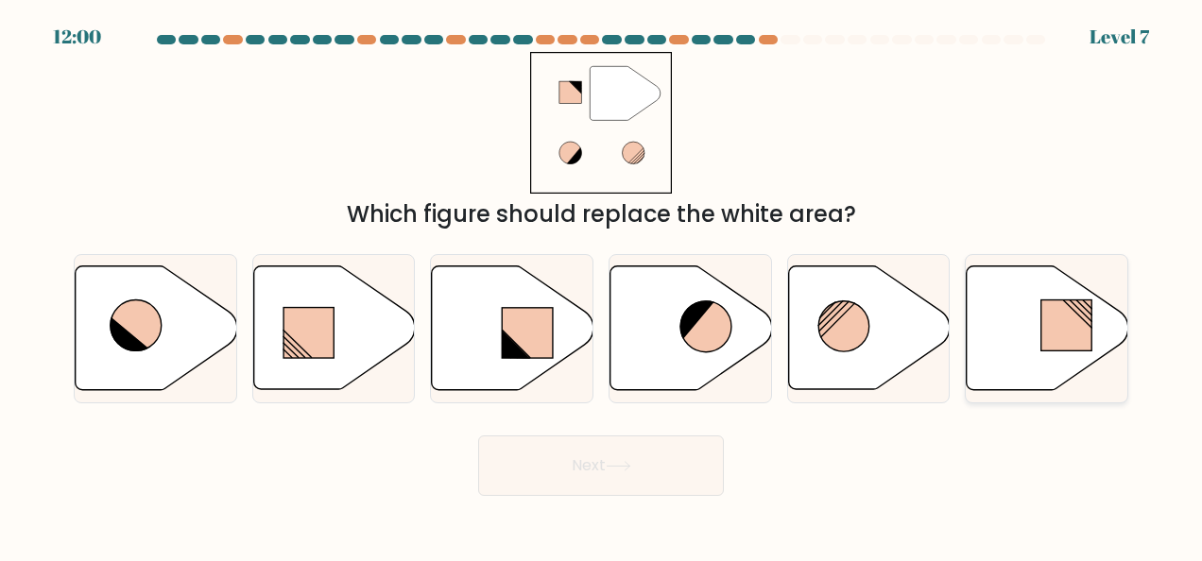
click at [1036, 308] on icon at bounding box center [1048, 328] width 162 height 124
click at [602, 285] on input "f." at bounding box center [601, 283] width 1 height 5
radio input "true"
click at [707, 453] on button "Next" at bounding box center [601, 466] width 246 height 60
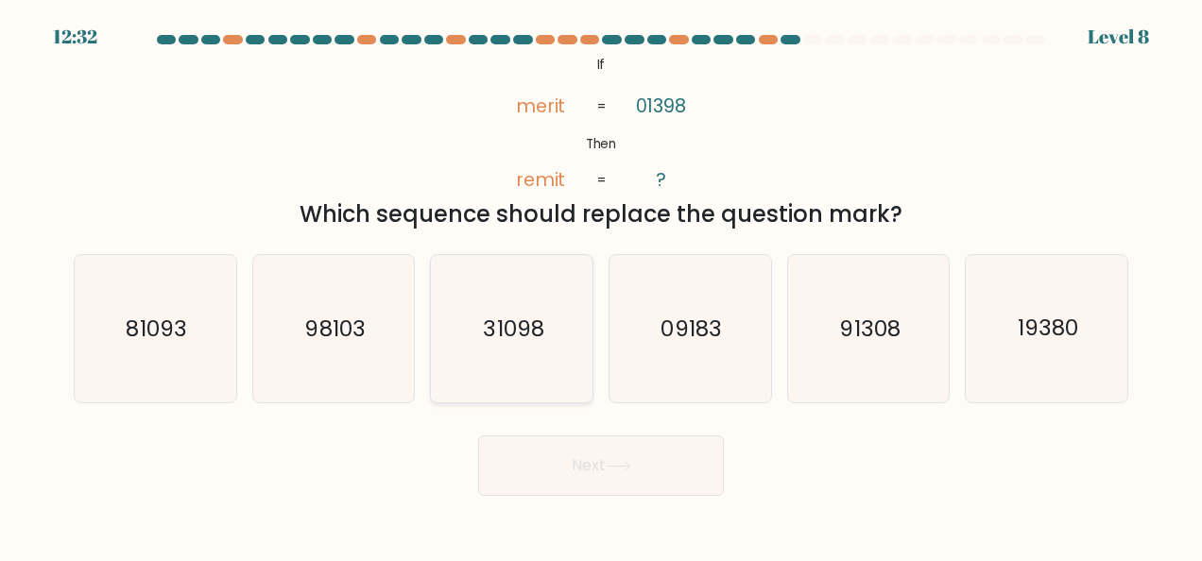
click at [550, 322] on icon "31098" at bounding box center [511, 328] width 147 height 147
click at [601, 285] on input "c. 31098" at bounding box center [601, 283] width 1 height 5
radio input "true"
click at [653, 467] on button "Next" at bounding box center [601, 466] width 246 height 60
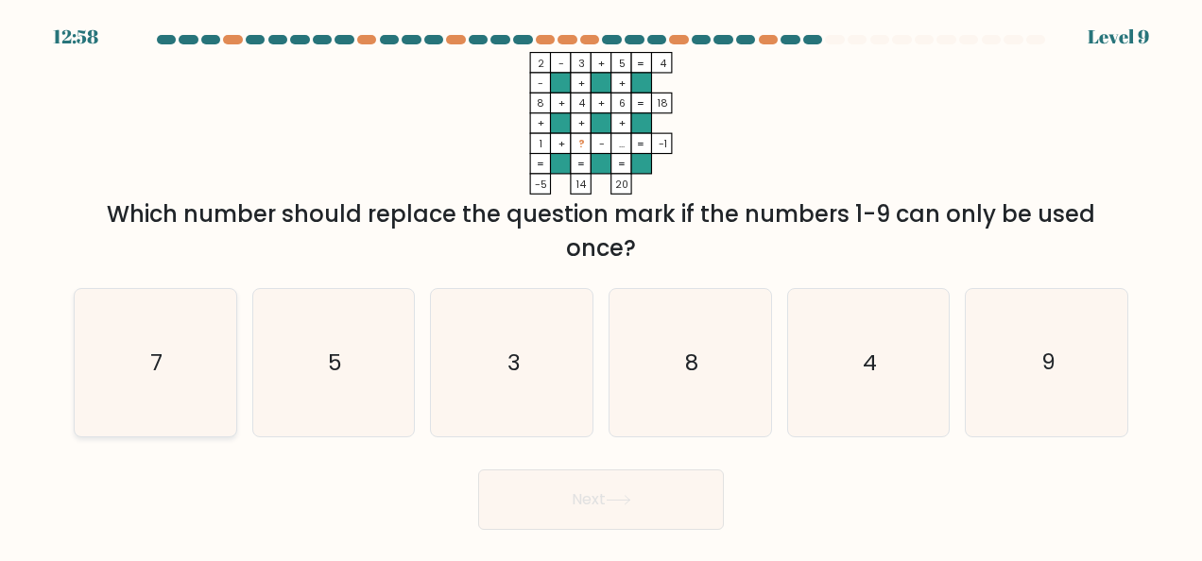
click at [180, 320] on icon "7" at bounding box center [154, 362] width 147 height 147
click at [601, 285] on input "a. 7" at bounding box center [601, 283] width 1 height 5
radio input "true"
click at [658, 505] on button "Next" at bounding box center [601, 500] width 246 height 60
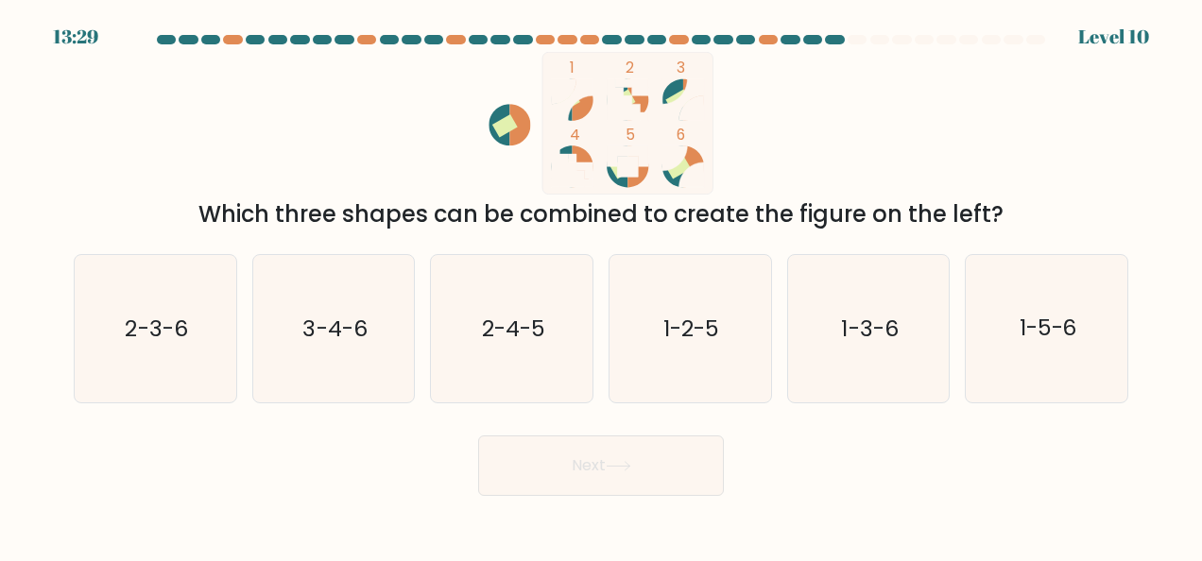
click at [571, 111] on icon at bounding box center [562, 100] width 21 height 42
click at [814, 329] on icon "1-3-6" at bounding box center [868, 328] width 147 height 147
click at [602, 285] on input "e. 1-3-6" at bounding box center [601, 283] width 1 height 5
radio input "true"
click at [546, 463] on button "Next" at bounding box center [601, 466] width 246 height 60
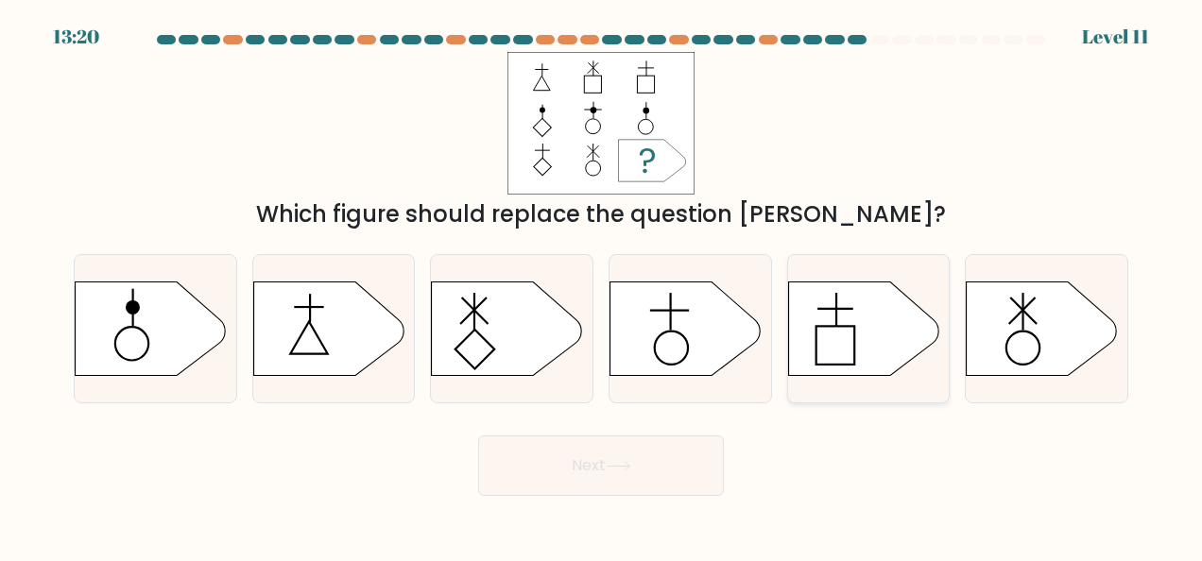
click at [861, 342] on icon at bounding box center [863, 329] width 151 height 94
click at [602, 285] on input "e." at bounding box center [601, 283] width 1 height 5
radio input "true"
click at [569, 444] on button "Next" at bounding box center [601, 466] width 246 height 60
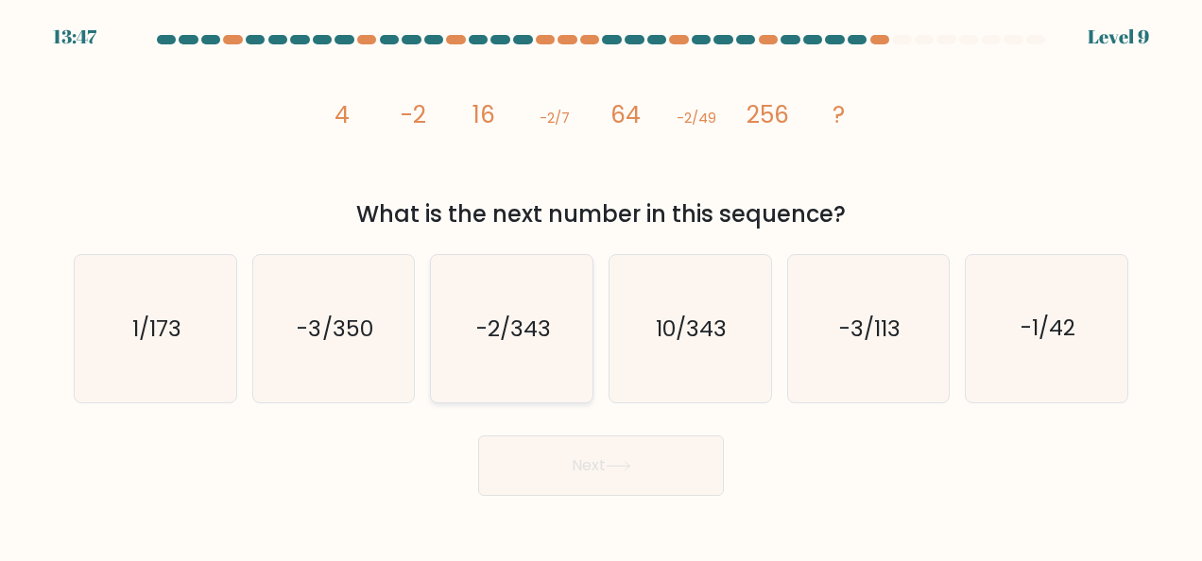
click at [523, 354] on icon "-2/343" at bounding box center [511, 328] width 147 height 147
click at [601, 285] on input "c. -2/343" at bounding box center [601, 283] width 1 height 5
radio input "true"
click at [612, 447] on button "Next" at bounding box center [601, 466] width 246 height 60
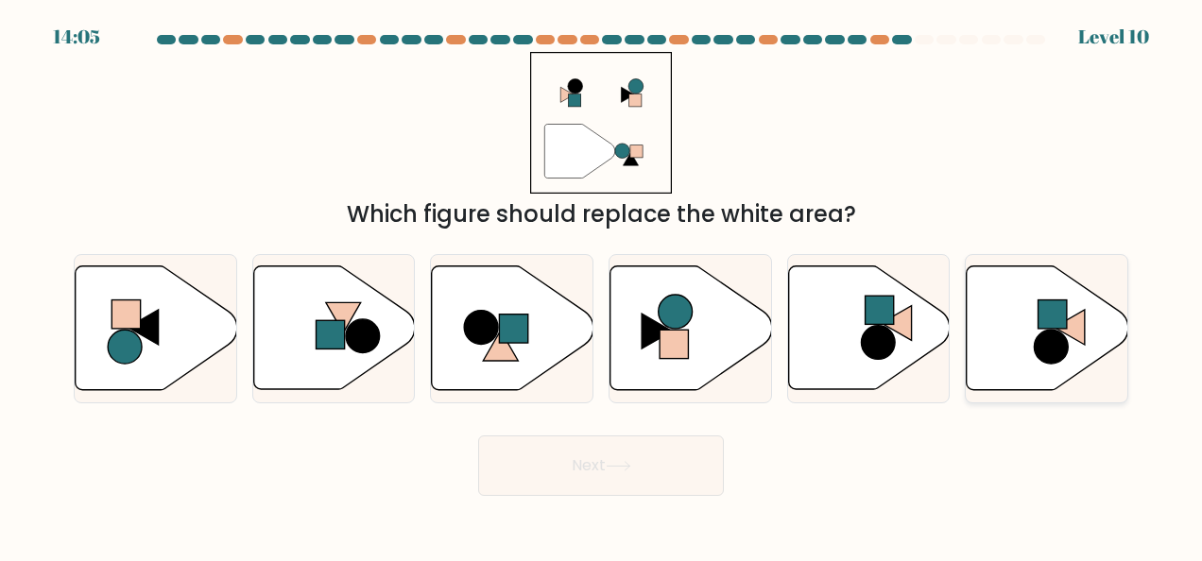
click at [1043, 334] on circle at bounding box center [1052, 347] width 34 height 34
click at [602, 285] on input "f." at bounding box center [601, 283] width 1 height 5
radio input "true"
click at [569, 440] on button "Next" at bounding box center [601, 466] width 246 height 60
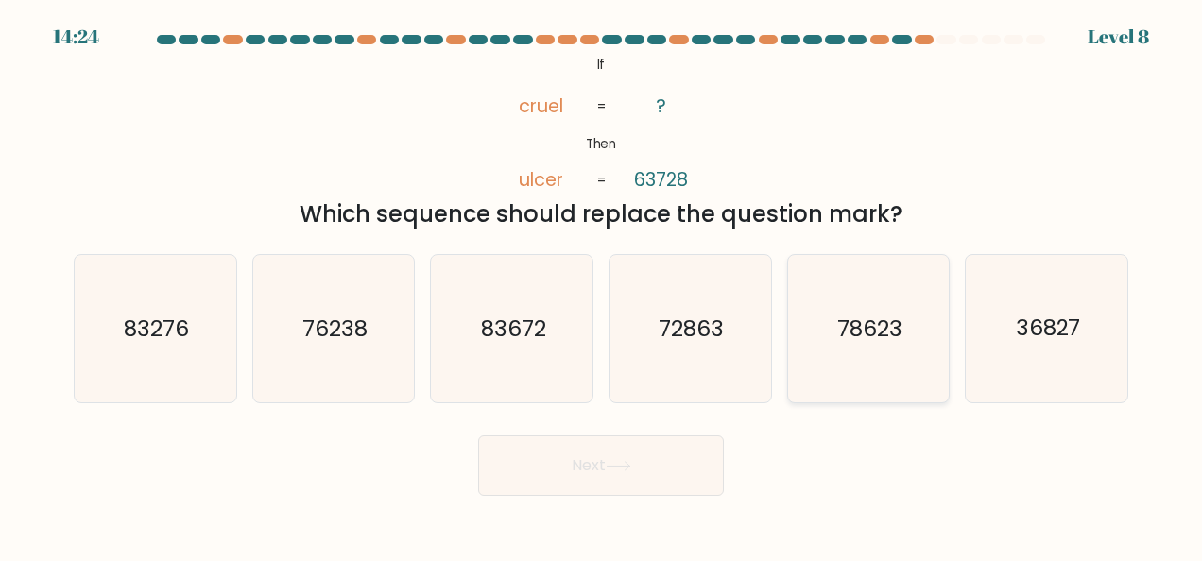
click at [857, 355] on icon "78623" at bounding box center [868, 328] width 147 height 147
click at [602, 285] on input "e. 78623" at bounding box center [601, 283] width 1 height 5
radio input "true"
click at [652, 478] on button "Next" at bounding box center [601, 466] width 246 height 60
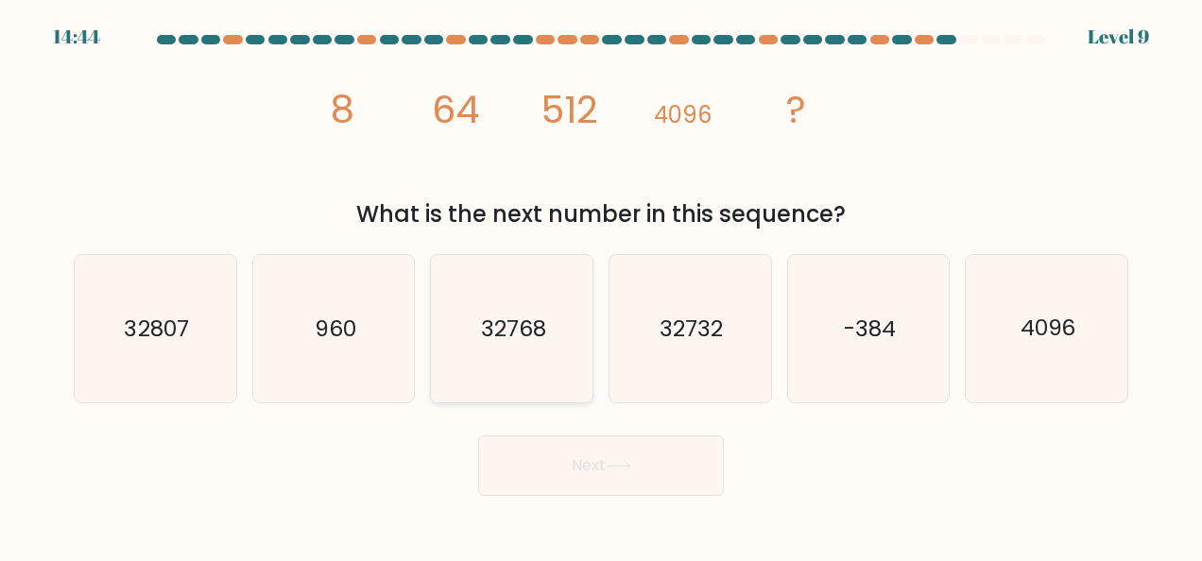
click at [565, 334] on icon "32768" at bounding box center [511, 328] width 147 height 147
click at [601, 285] on input "c. 32768" at bounding box center [601, 283] width 1 height 5
radio input "true"
click at [593, 474] on button "Next" at bounding box center [601, 466] width 246 height 60
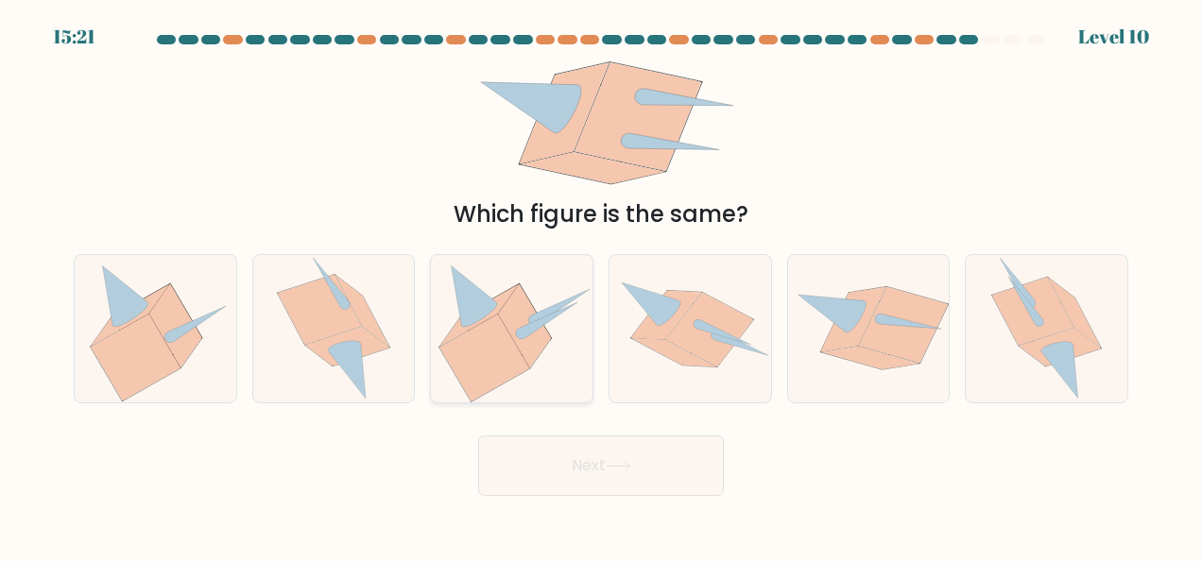
click at [514, 329] on icon at bounding box center [525, 326] width 53 height 84
click at [601, 285] on input "c." at bounding box center [601, 283] width 1 height 5
radio input "true"
click at [637, 502] on body "15:17 Level 10" at bounding box center [601, 280] width 1202 height 561
click at [640, 465] on button "Next" at bounding box center [601, 466] width 246 height 60
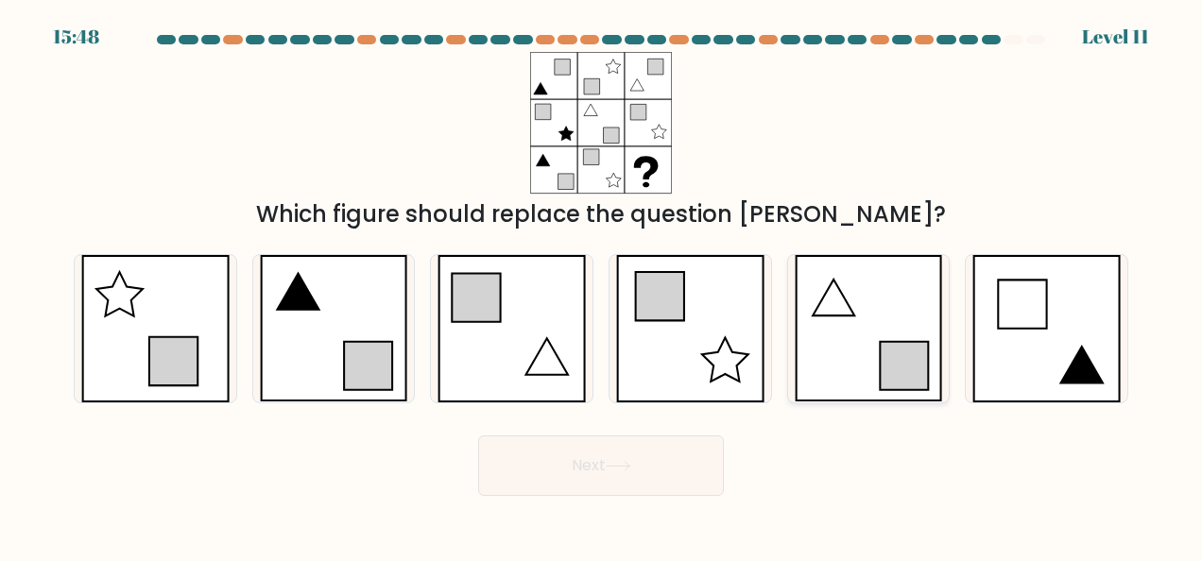
click at [869, 341] on icon at bounding box center [869, 328] width 148 height 147
click at [602, 285] on input "e." at bounding box center [601, 283] width 1 height 5
radio input "true"
click at [643, 444] on button "Next" at bounding box center [601, 466] width 246 height 60
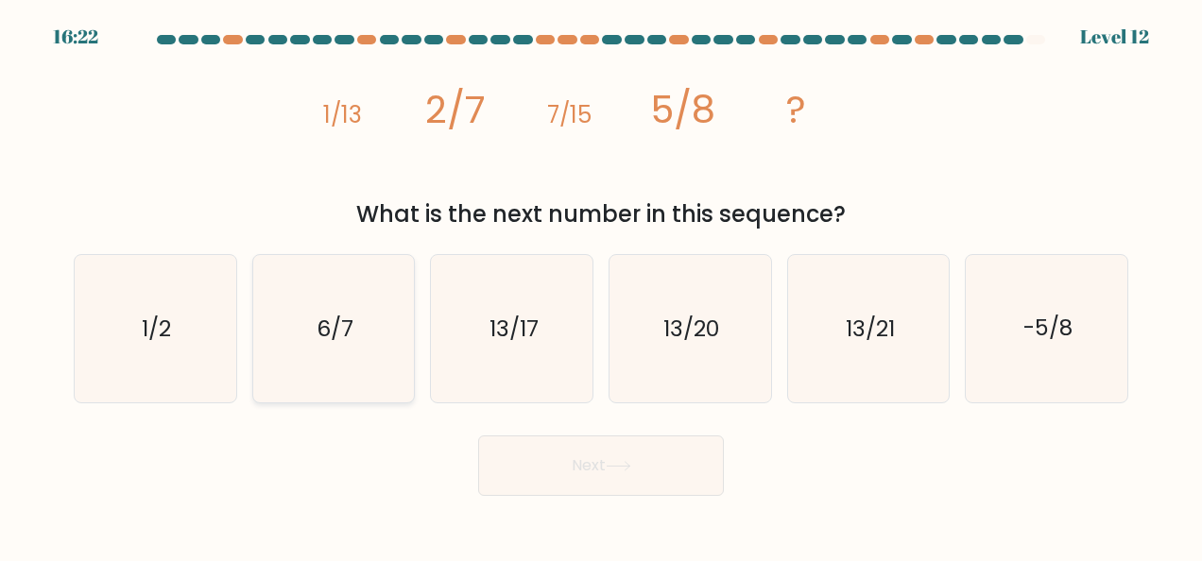
click at [348, 336] on text "6/7" at bounding box center [335, 329] width 37 height 30
click at [601, 285] on input "b. 6/7" at bounding box center [601, 283] width 1 height 5
radio input "true"
click at [602, 452] on button "Next" at bounding box center [601, 466] width 246 height 60
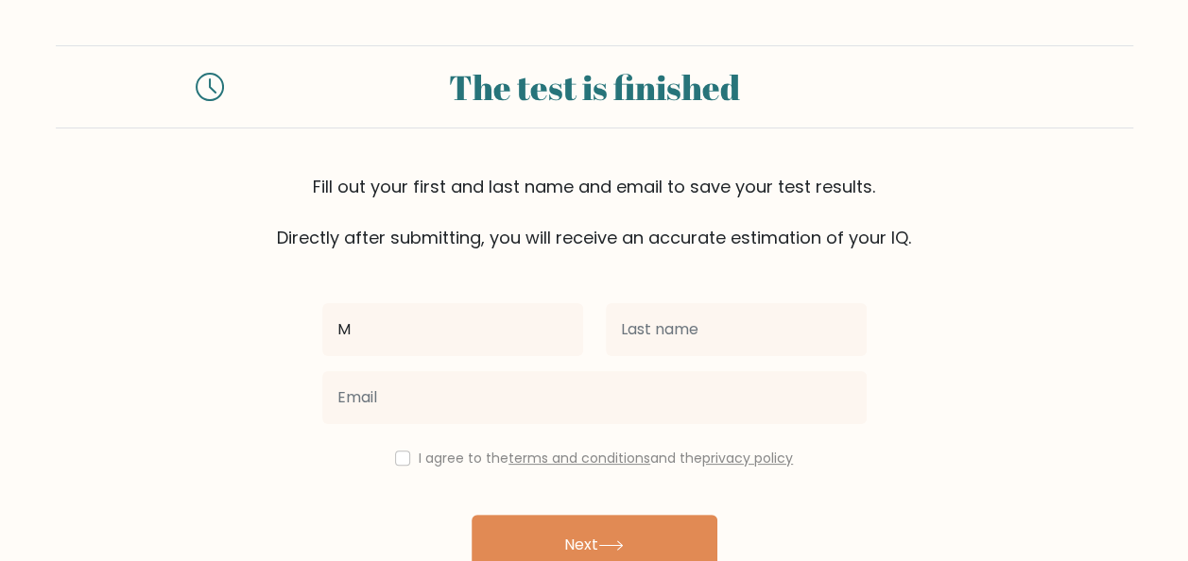
type input "[PERSON_NAME]"
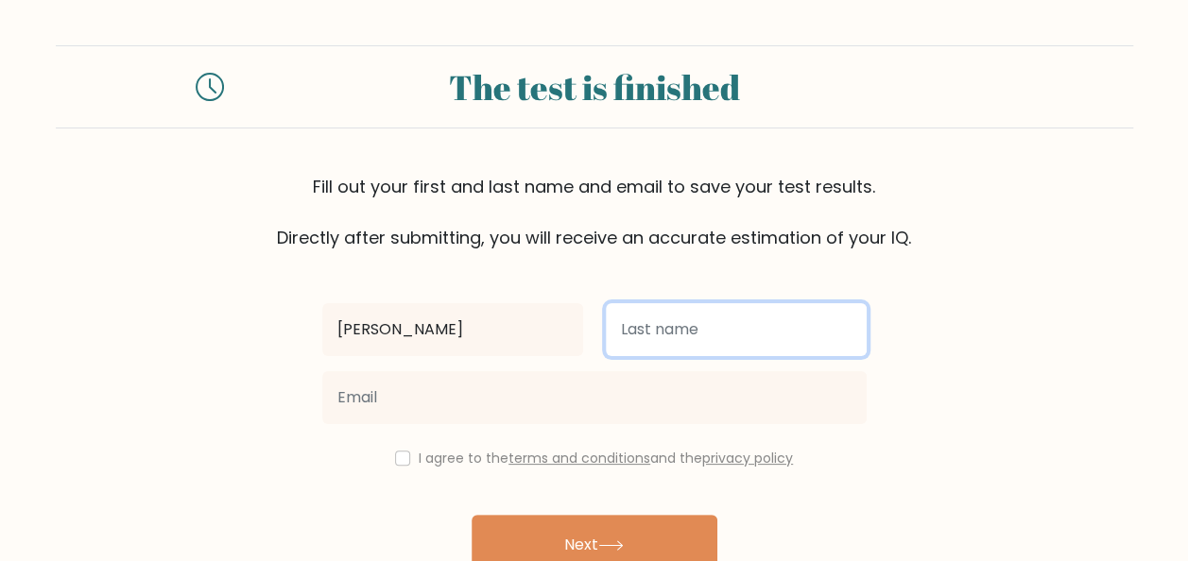
click at [649, 334] on input "text" at bounding box center [736, 329] width 261 height 53
type input "f"
type input "Flores"
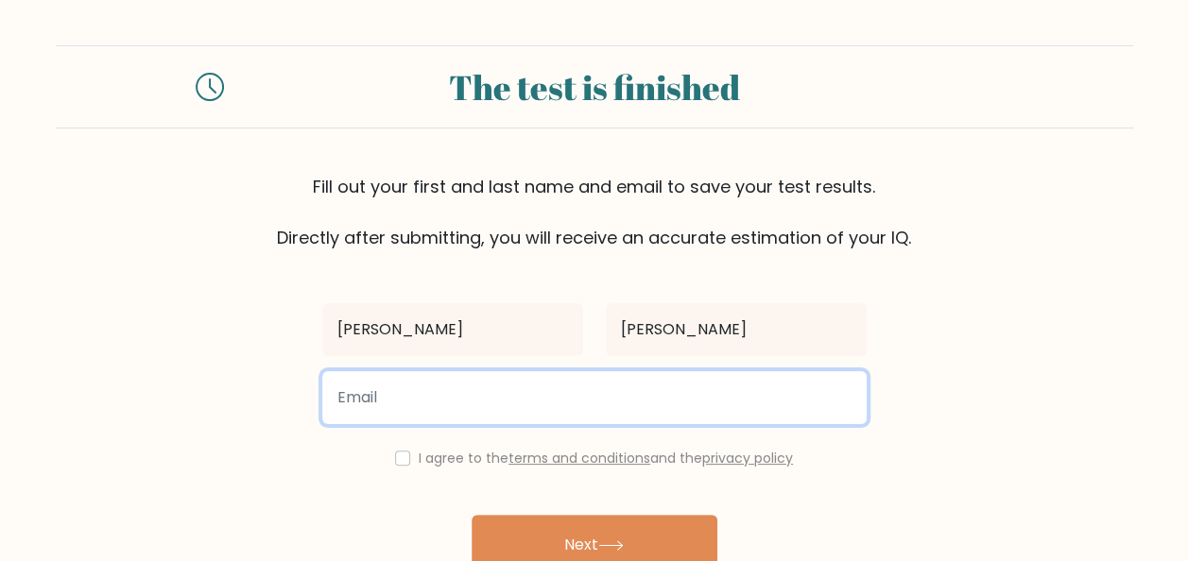
click at [490, 420] on input "email" at bounding box center [594, 397] width 544 height 53
type input "micahshalimar@gmail.com"
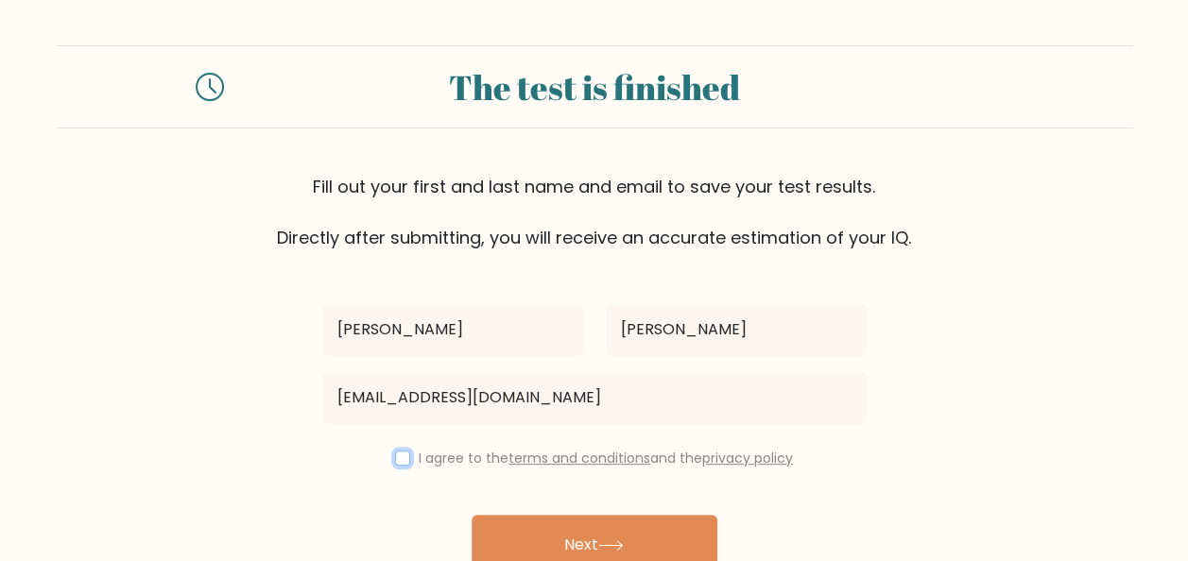
click at [403, 462] on input "checkbox" at bounding box center [402, 458] width 15 height 15
checkbox input "true"
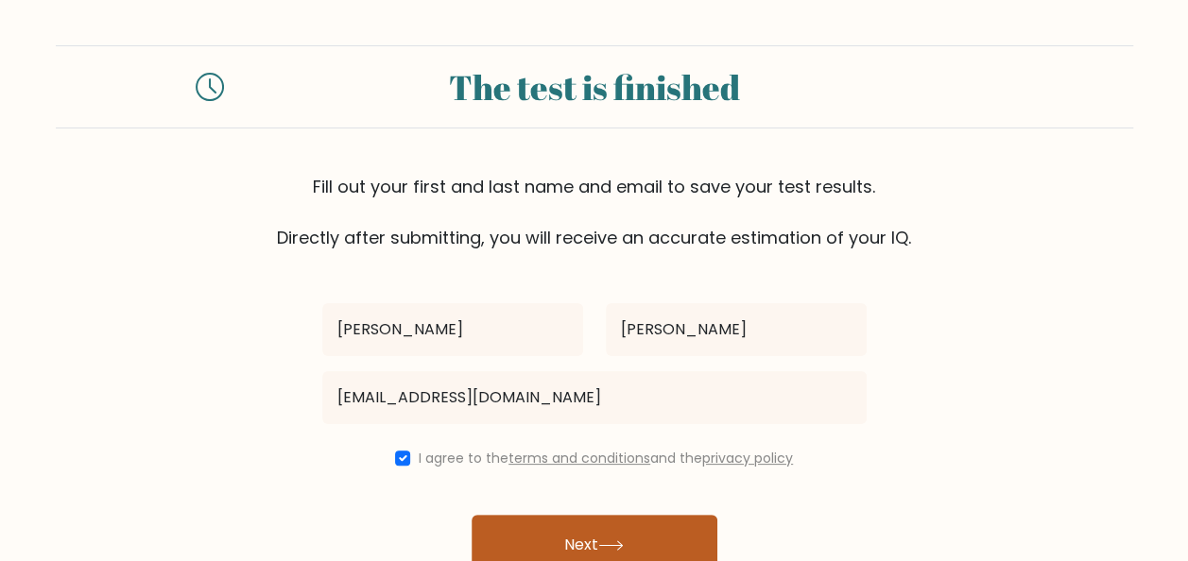
click at [594, 535] on button "Next" at bounding box center [594, 545] width 246 height 60
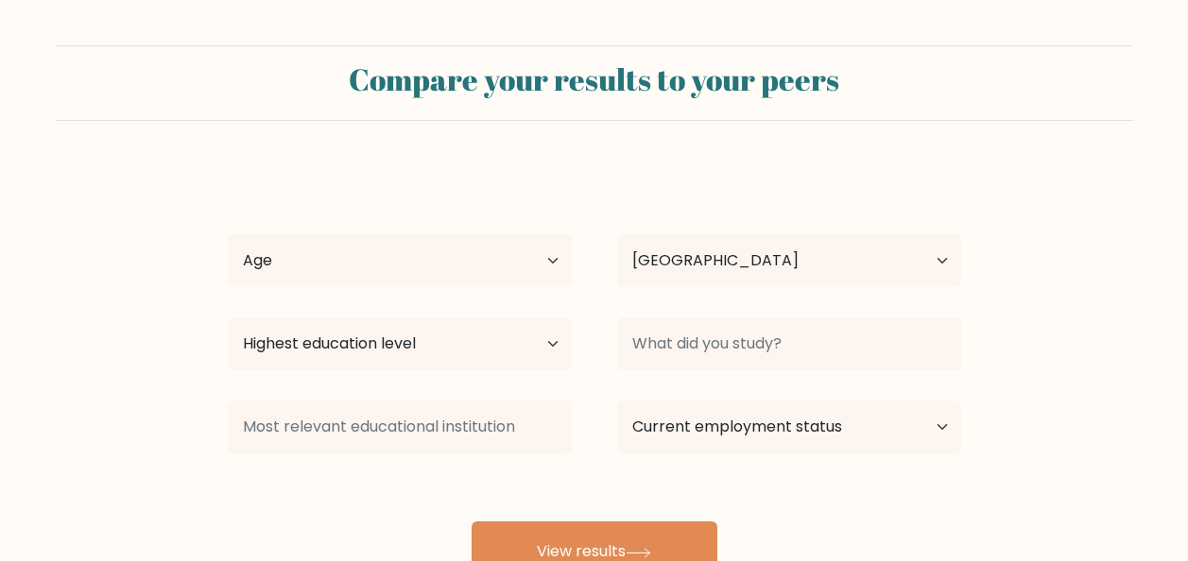
select select "PH"
drag, startPoint x: 1186, startPoint y: 310, endPoint x: 1190, endPoint y: 371, distance: 61.5
click at [1187, 371] on html "Compare your results to your peers Micah Shalimar Flores Age Under 18 years old…" at bounding box center [594, 358] width 1188 height 716
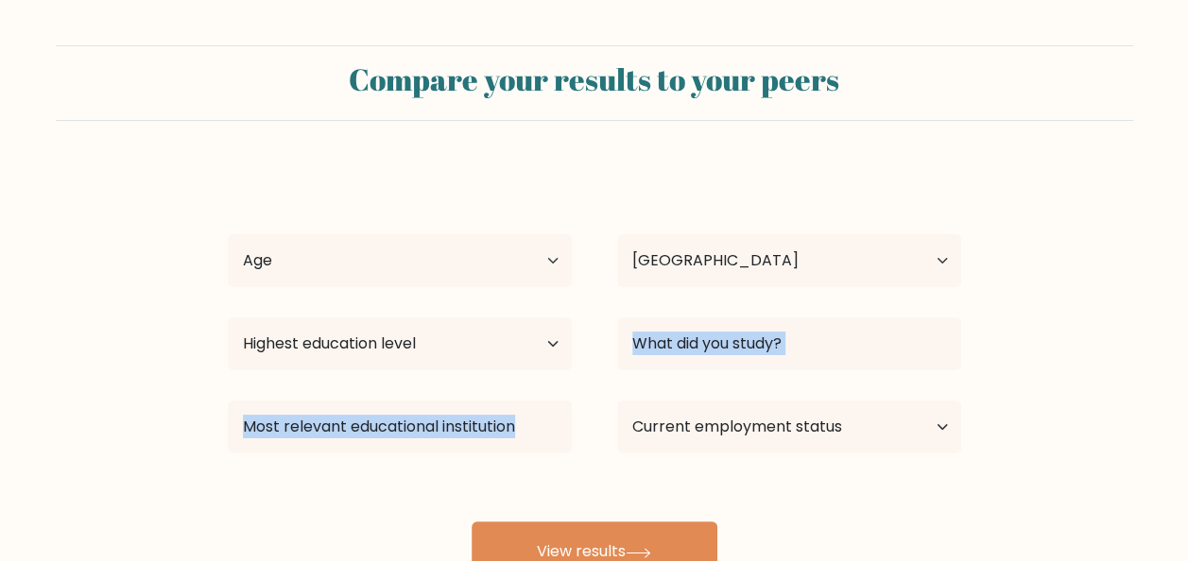
drag, startPoint x: 1186, startPoint y: 366, endPoint x: 1196, endPoint y: 431, distance: 66.0
click at [1187, 431] on html "Compare your results to your peers Micah Shalimar Flores Age Under 18 years old…" at bounding box center [594, 358] width 1188 height 716
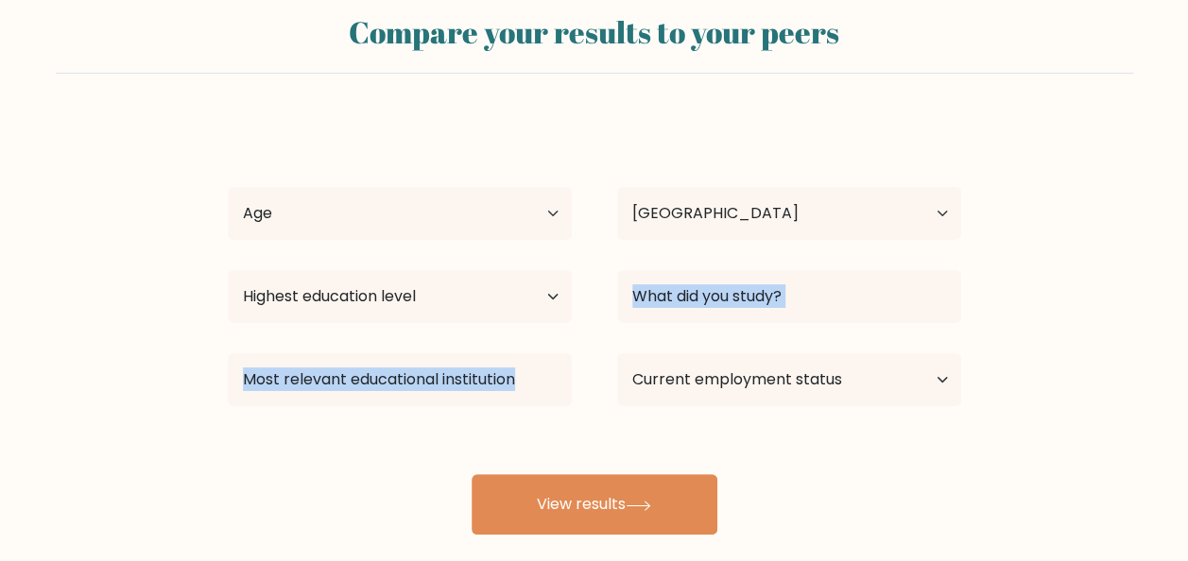
scroll to position [47, 0]
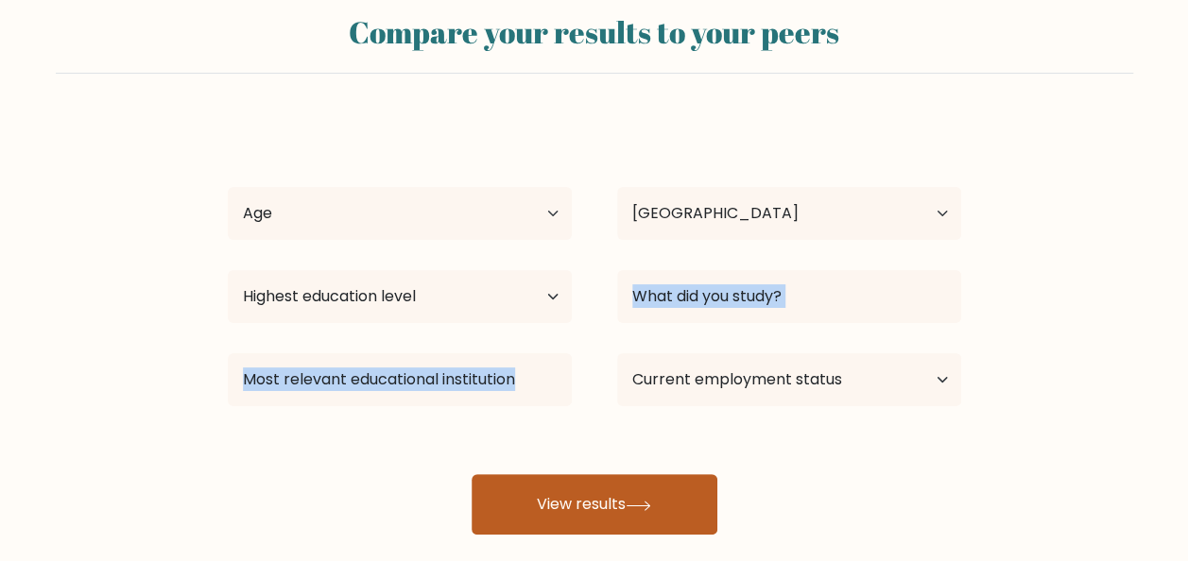
click at [629, 481] on button "View results" at bounding box center [594, 504] width 246 height 60
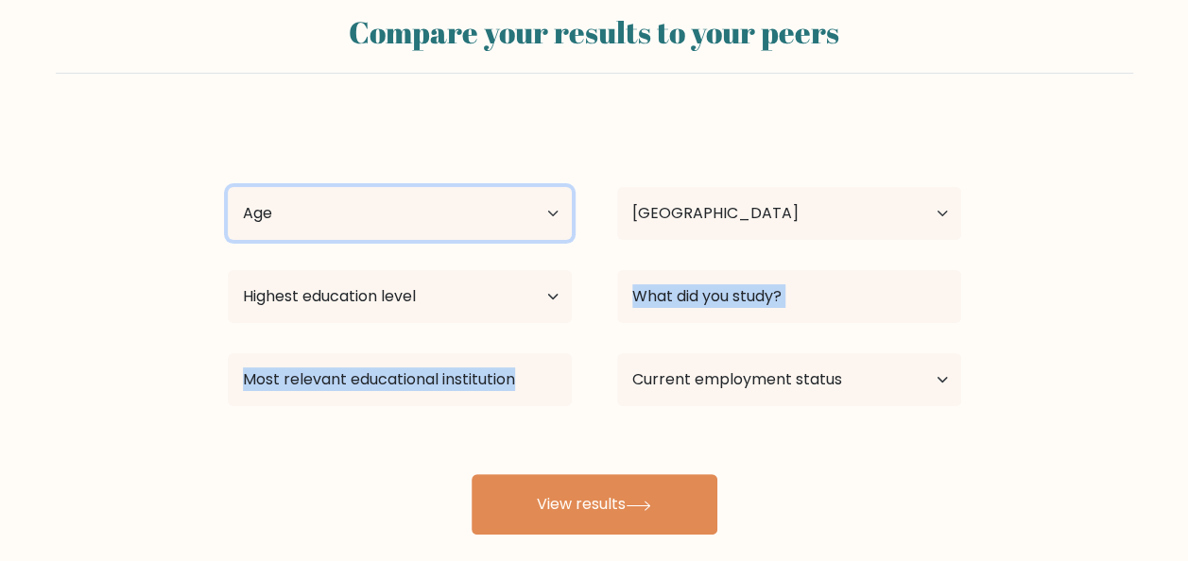
click at [457, 215] on select "Age Under 18 years old 18-24 years old 25-34 years old 35-44 years old 45-54 ye…" at bounding box center [400, 213] width 344 height 53
select select "25_34"
click at [228, 187] on select "Age Under 18 years old 18-24 years old 25-34 years old 35-44 years old 45-54 ye…" at bounding box center [400, 213] width 344 height 53
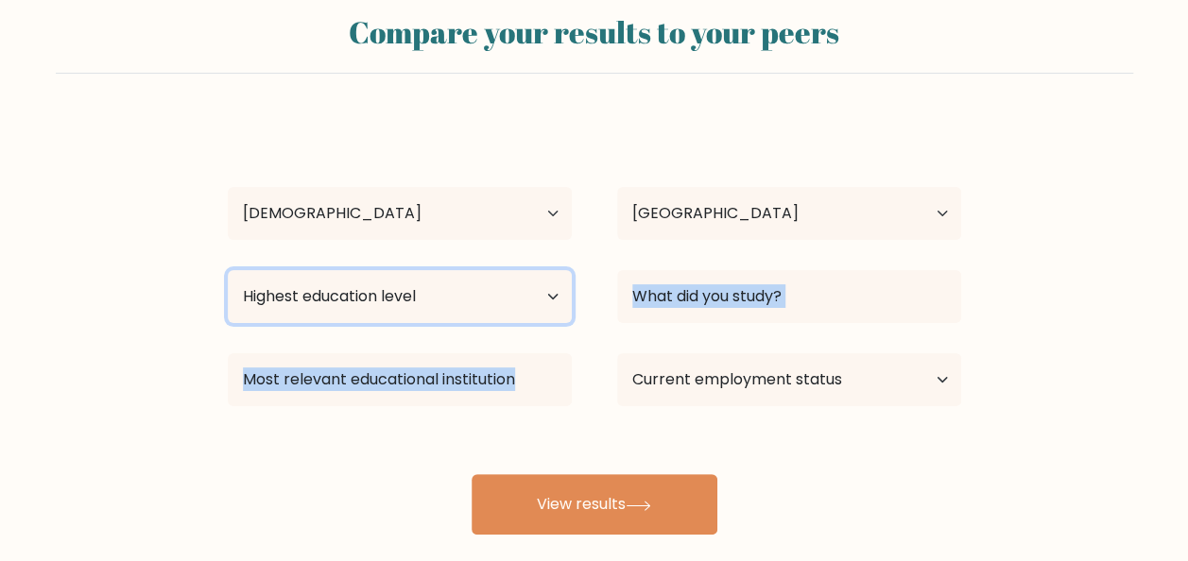
click at [423, 302] on select "Highest education level No schooling Primary Lower Secondary Upper Secondary Oc…" at bounding box center [400, 296] width 344 height 53
select select "bachelors_degree"
click at [228, 270] on select "Highest education level No schooling Primary Lower Secondary Upper Secondary Oc…" at bounding box center [400, 296] width 344 height 53
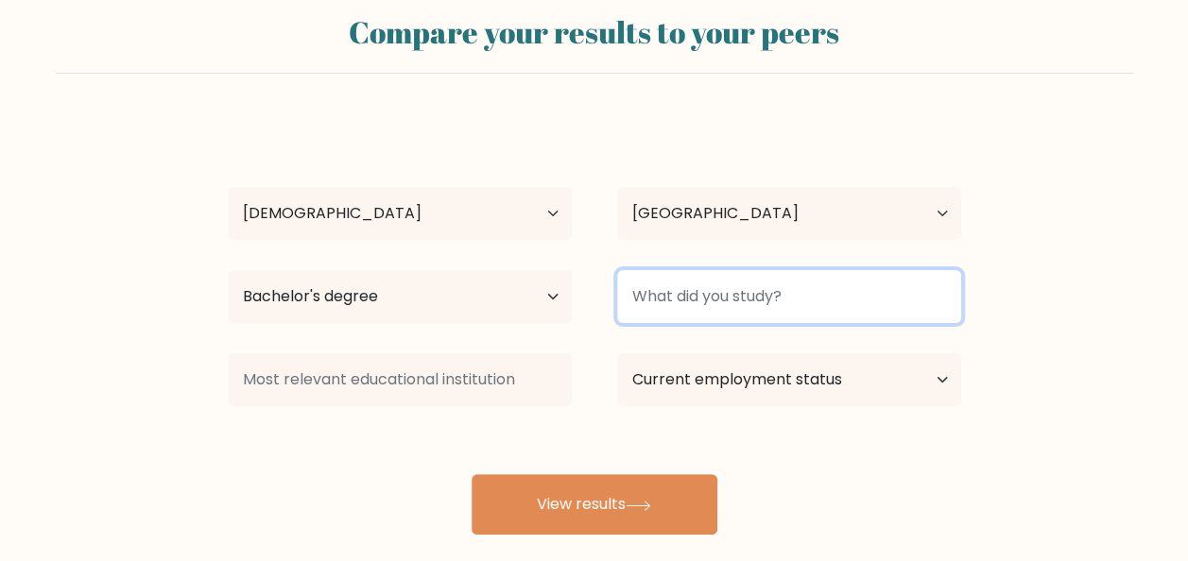
click at [723, 312] on input at bounding box center [789, 296] width 344 height 53
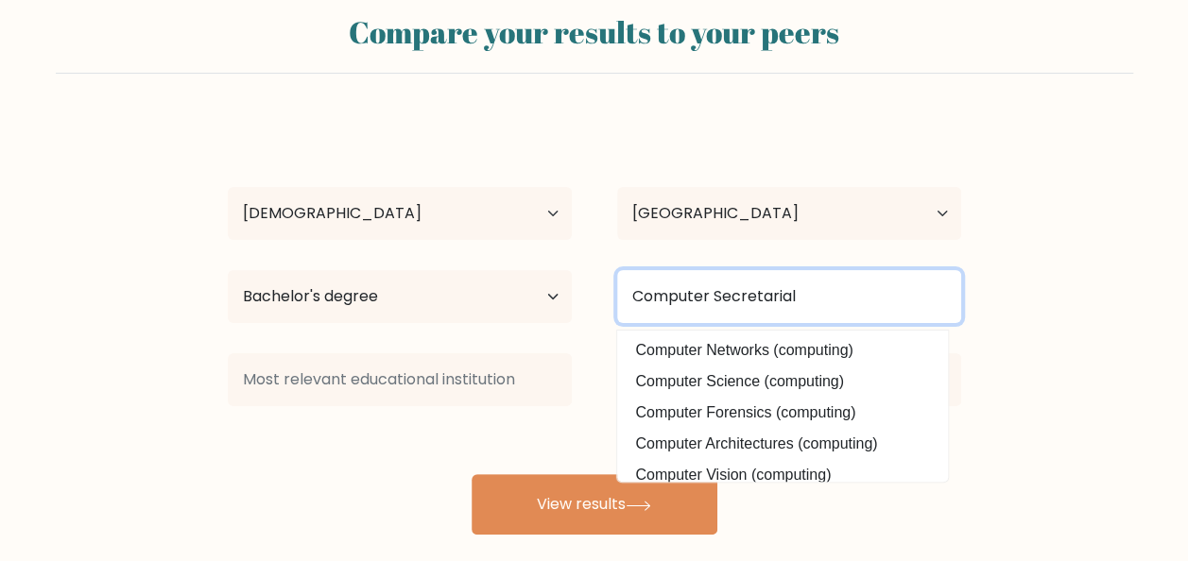
type input "Computer Secretarial"
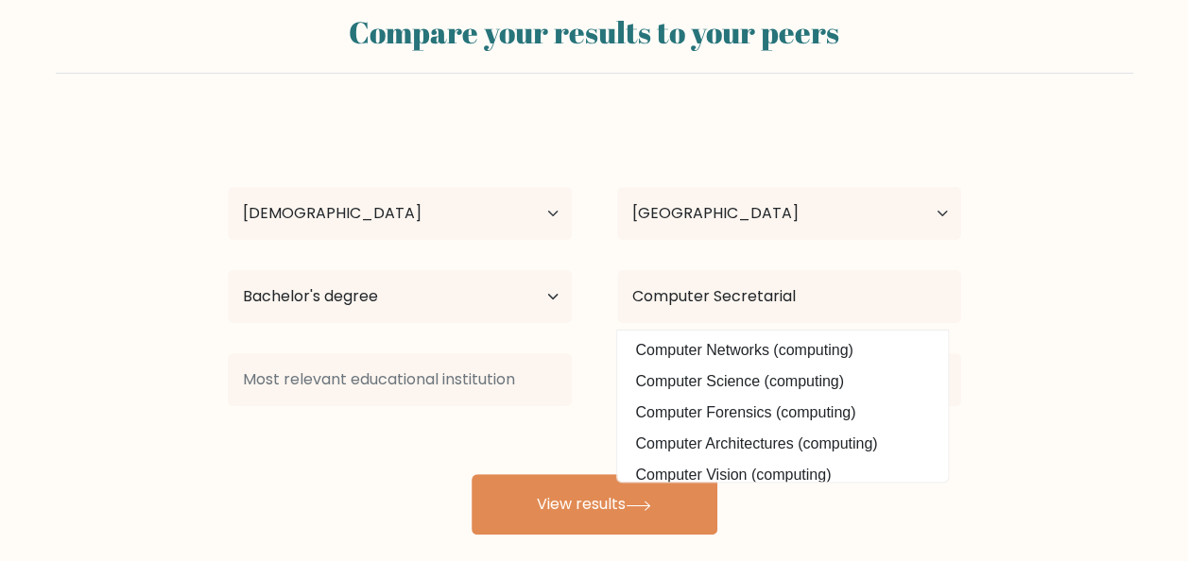
click at [529, 338] on div "Micah Shalimar Flores Age Under 18 years old 18-24 years old 25-34 years old 35…" at bounding box center [594, 327] width 756 height 416
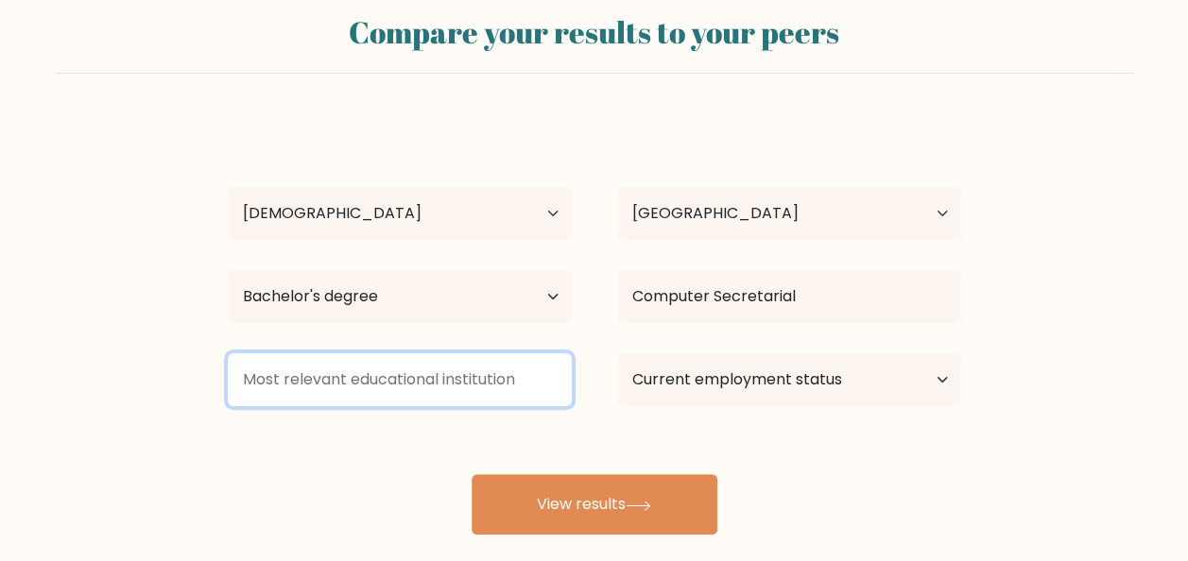
click at [514, 374] on input at bounding box center [400, 379] width 344 height 53
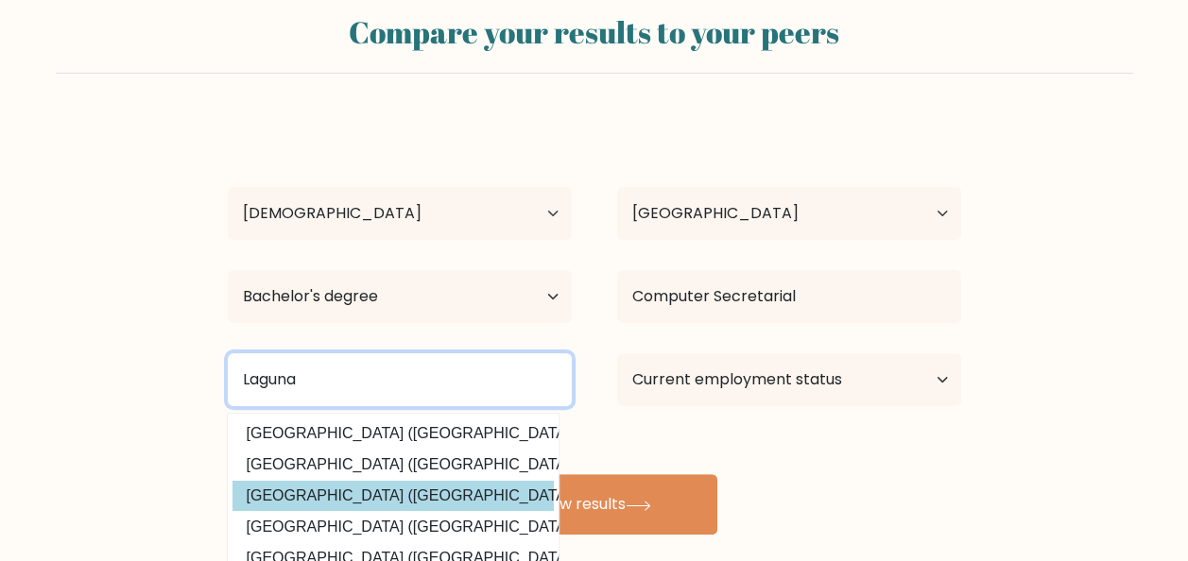
type input "Laguna"
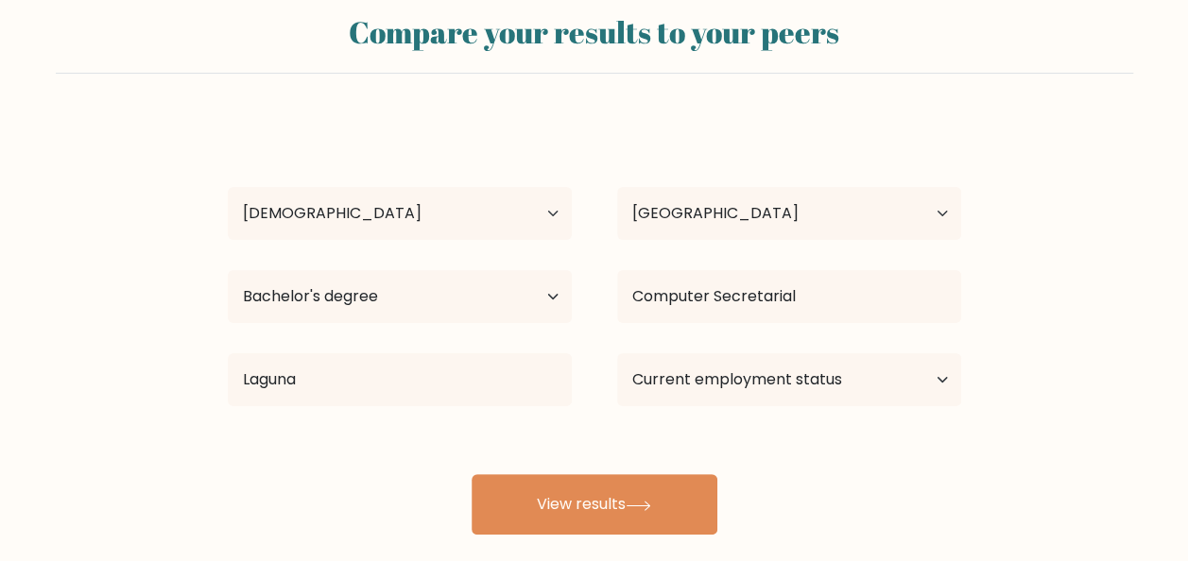
click at [442, 489] on div "Micah Shalimar Flores Age Under 18 years old 18-24 years old 25-34 years old 35…" at bounding box center [594, 327] width 756 height 416
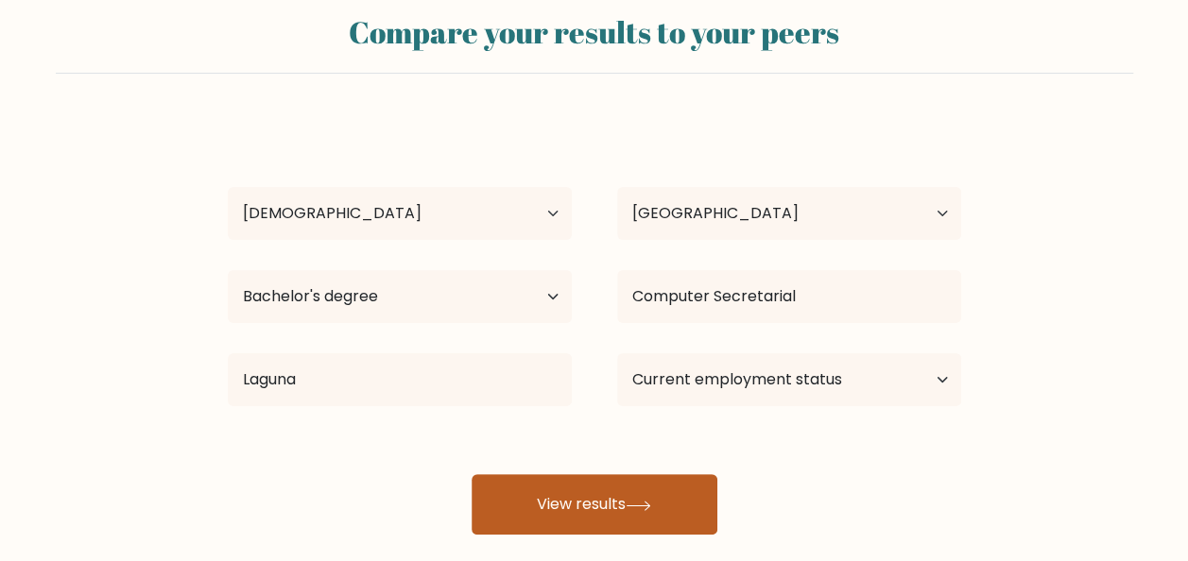
click at [548, 512] on button "View results" at bounding box center [594, 504] width 246 height 60
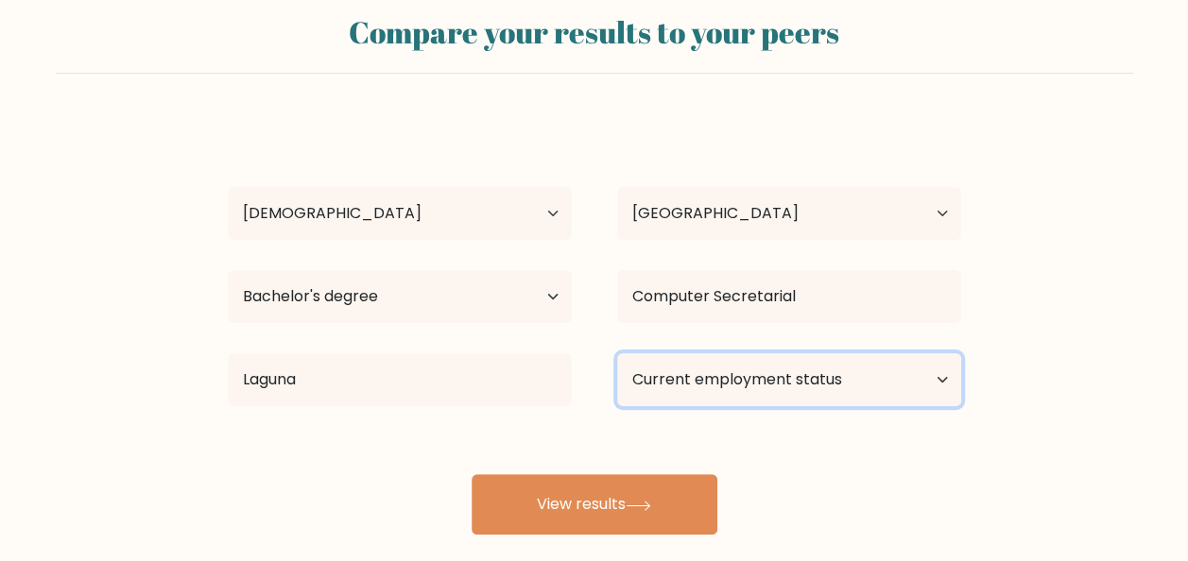
click at [886, 388] on select "Current employment status Employed Student Retired Other / prefer not to answer" at bounding box center [789, 379] width 344 height 53
select select "other"
click at [617, 353] on select "Current employment status Employed Student Retired Other / prefer not to answer" at bounding box center [789, 379] width 344 height 53
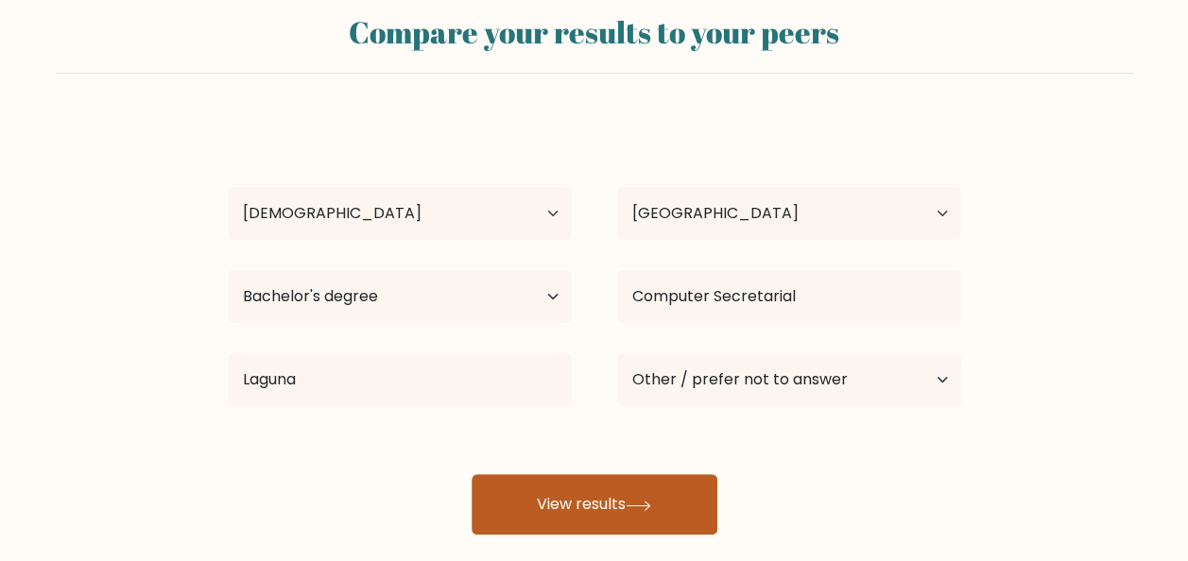
click at [650, 507] on icon at bounding box center [638, 506] width 26 height 10
